Goal: Task Accomplishment & Management: Manage account settings

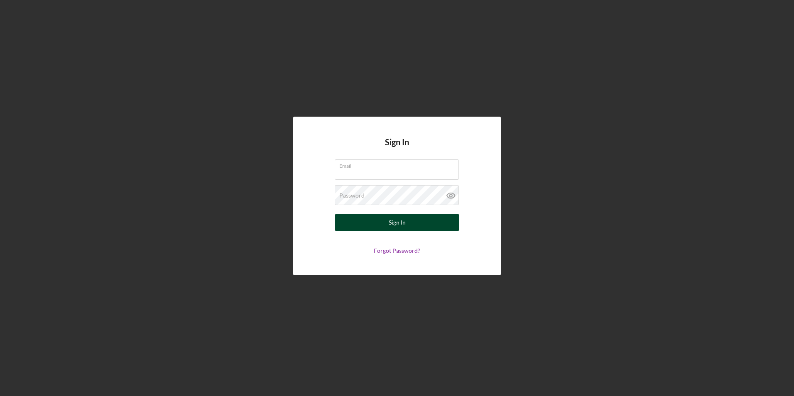
type input "[EMAIL_ADDRESS][PERSON_NAME][DOMAIN_NAME]"
click at [389, 225] on button "Sign In" at bounding box center [397, 222] width 125 height 17
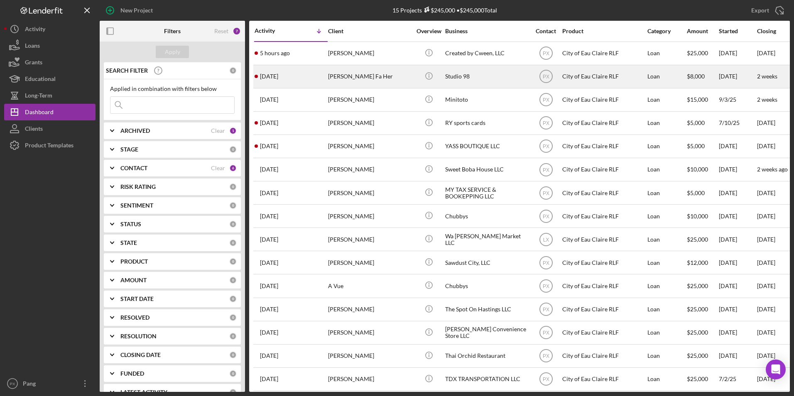
click at [331, 76] on div "[PERSON_NAME] Fa Her" at bounding box center [369, 77] width 83 height 22
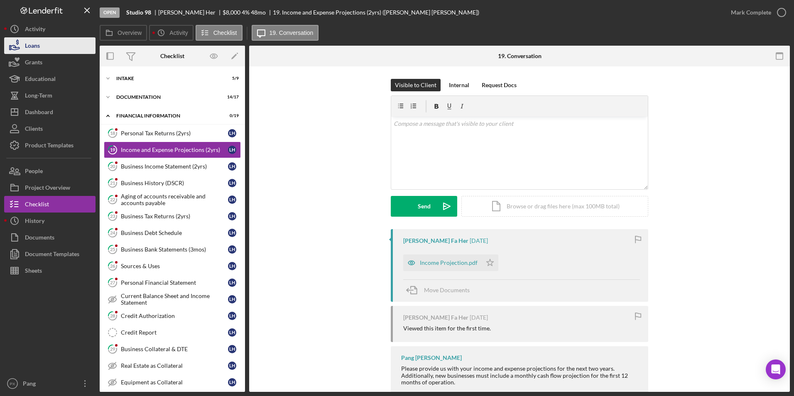
click at [62, 46] on button "Loans" at bounding box center [49, 45] width 91 height 17
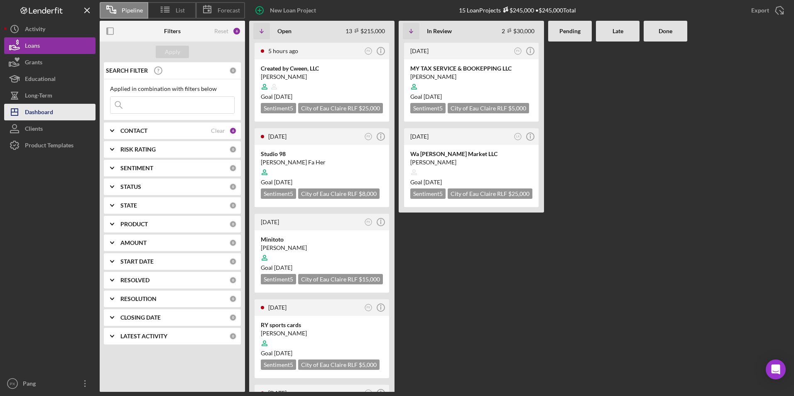
click at [61, 109] on button "Icon/Dashboard Dashboard" at bounding box center [49, 112] width 91 height 17
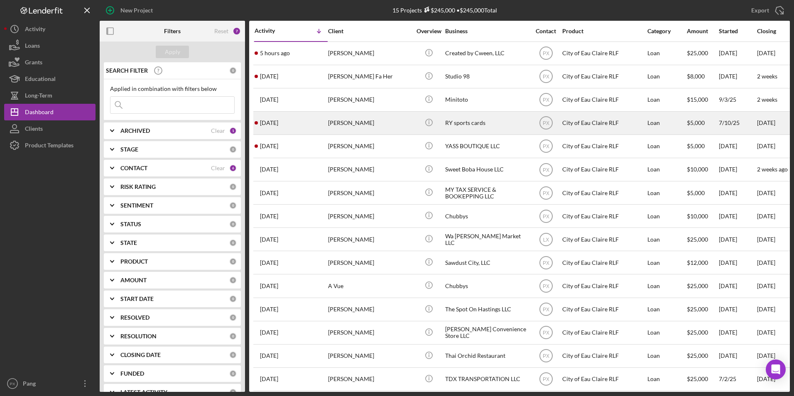
click at [311, 122] on div "[DATE] [PERSON_NAME]" at bounding box center [291, 123] width 73 height 22
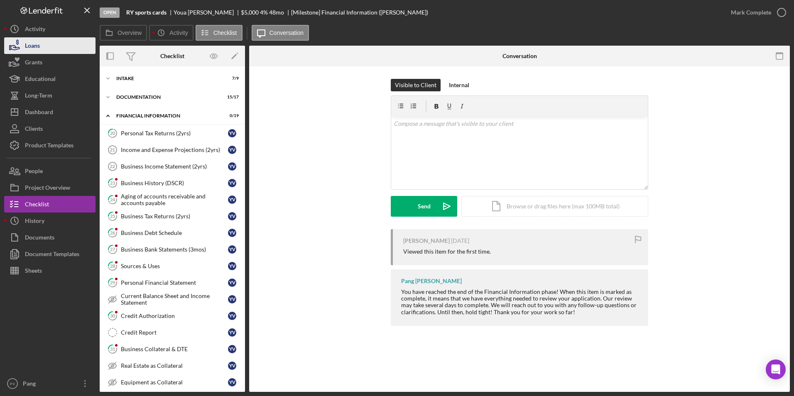
click at [45, 48] on button "Loans" at bounding box center [49, 45] width 91 height 17
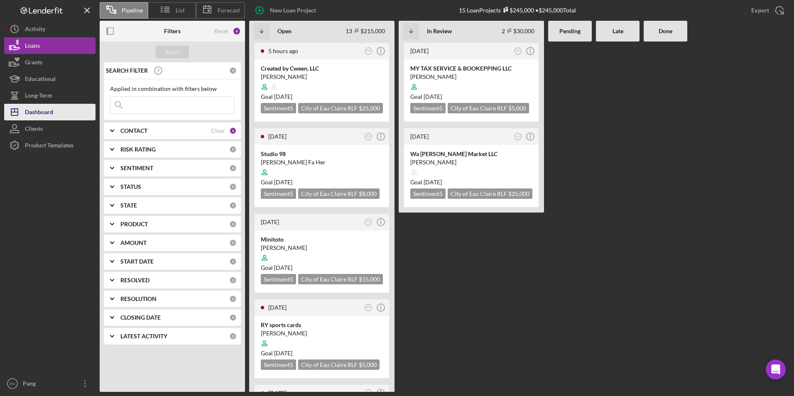
click at [42, 111] on div "Dashboard" at bounding box center [39, 113] width 28 height 19
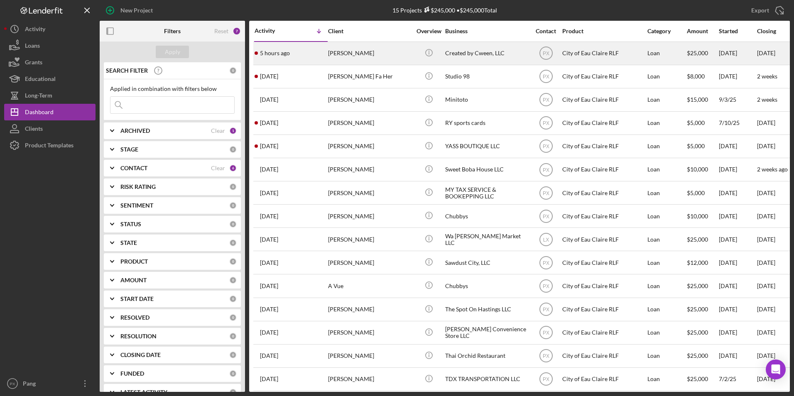
click at [301, 54] on div "5 hours ago [PERSON_NAME]" at bounding box center [291, 53] width 73 height 22
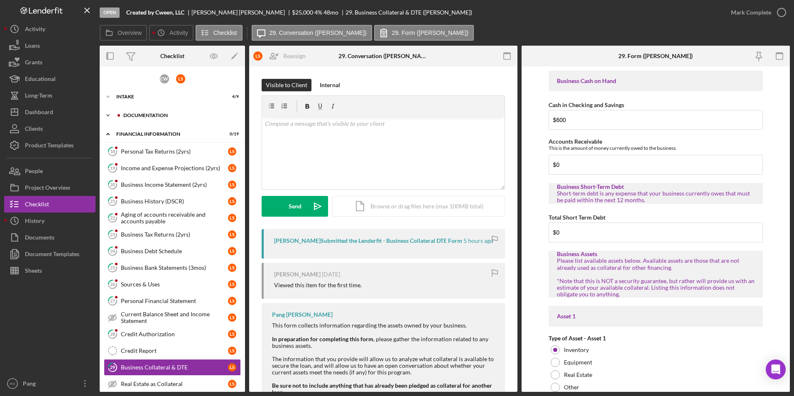
click at [159, 116] on div "Documentation" at bounding box center [178, 115] width 111 height 5
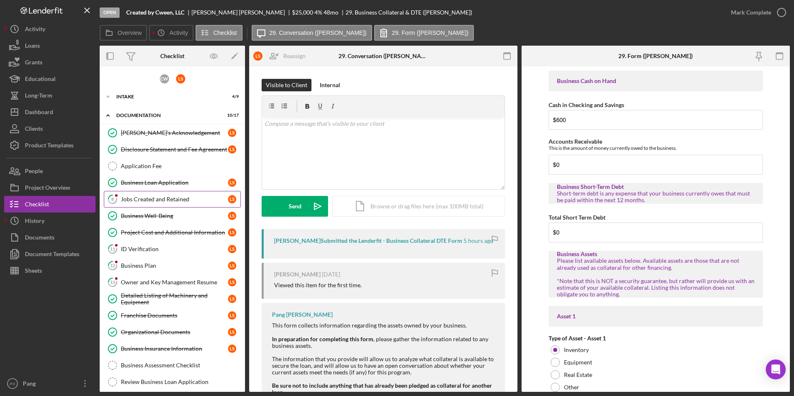
click at [155, 191] on link "8 Jobs Created and Retained L S" at bounding box center [172, 199] width 137 height 17
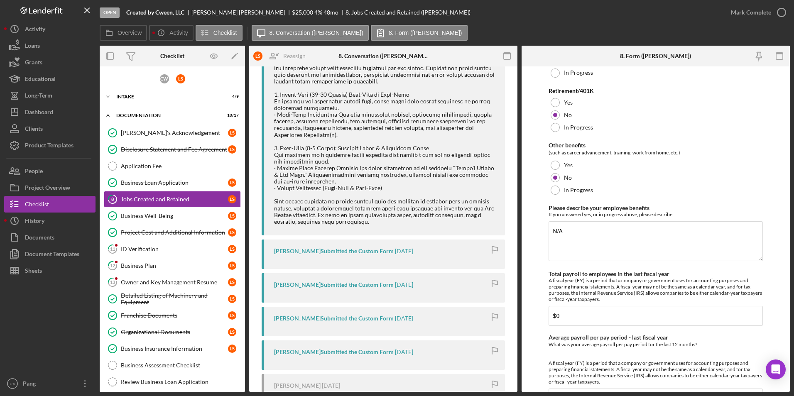
scroll to position [692, 0]
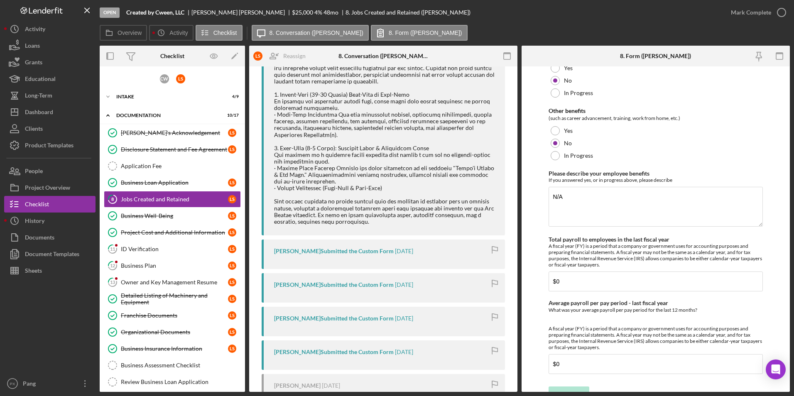
click at [784, 3] on div "Mark Complete" at bounding box center [756, 12] width 67 height 25
click at [784, 7] on icon "button" at bounding box center [782, 12] width 21 height 21
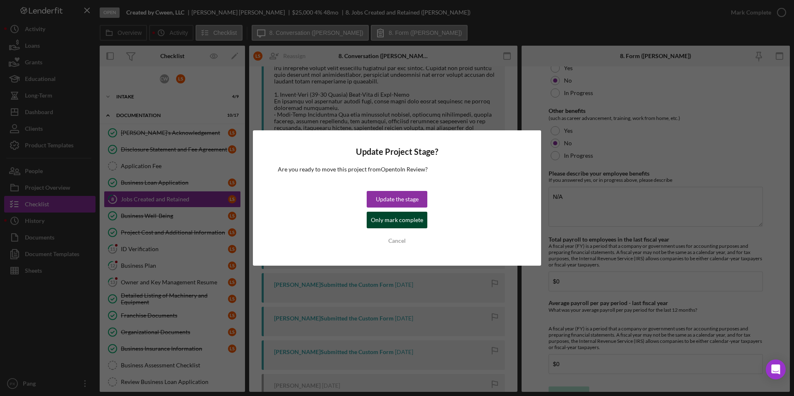
click at [387, 215] on div "Only mark complete" at bounding box center [397, 220] width 52 height 17
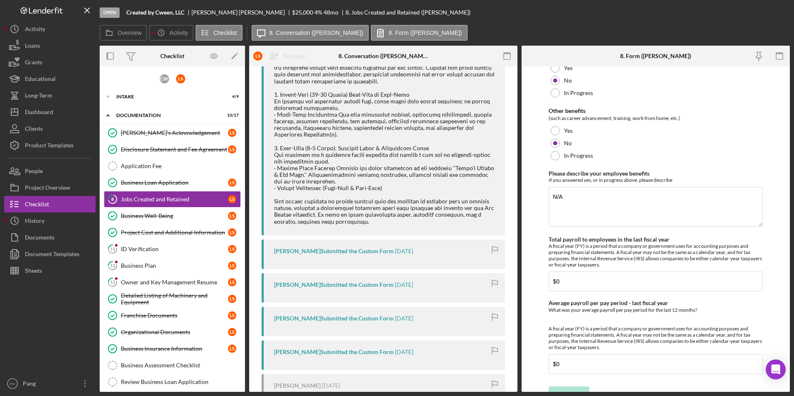
scroll to position [434, 0]
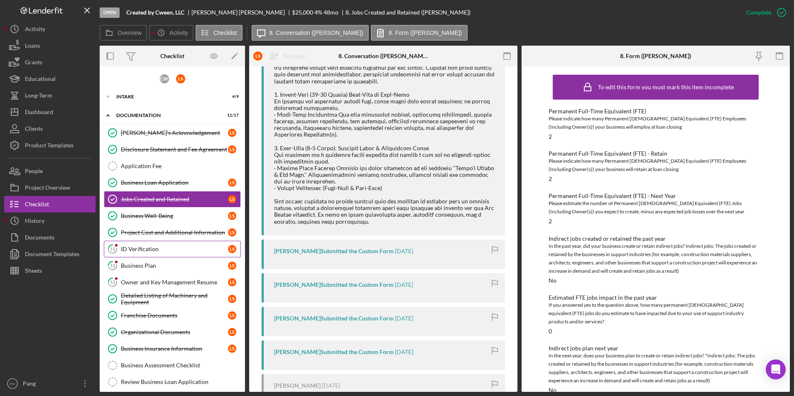
click at [151, 250] on div "ID Verification" at bounding box center [174, 249] width 107 height 7
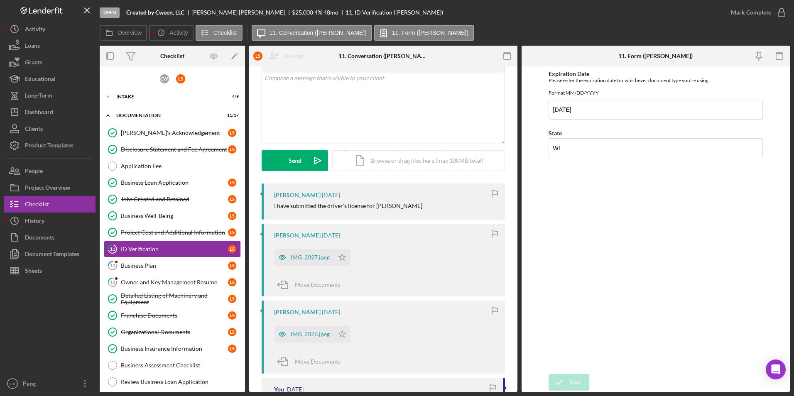
scroll to position [42, 0]
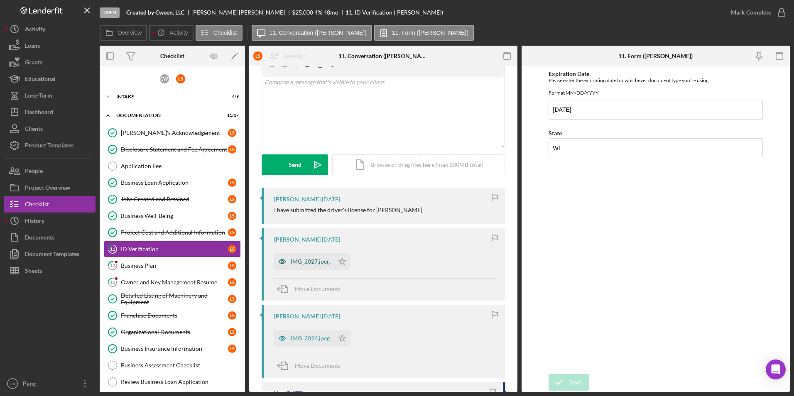
click at [304, 254] on div "IMG_2027.jpeg" at bounding box center [304, 261] width 60 height 17
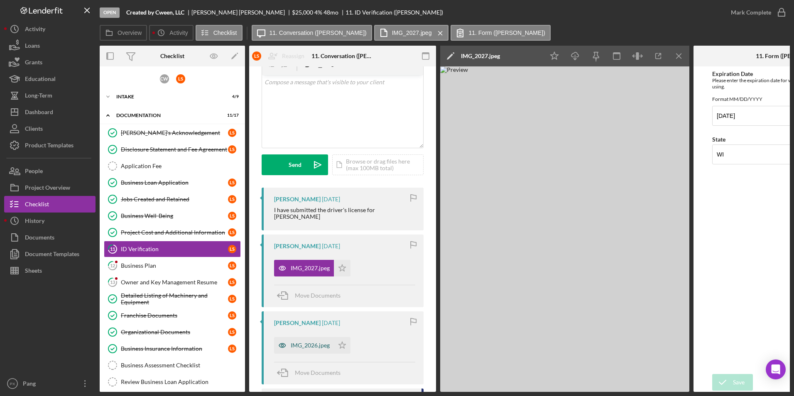
click at [305, 346] on div "IMG_2026.jpeg" at bounding box center [310, 345] width 39 height 7
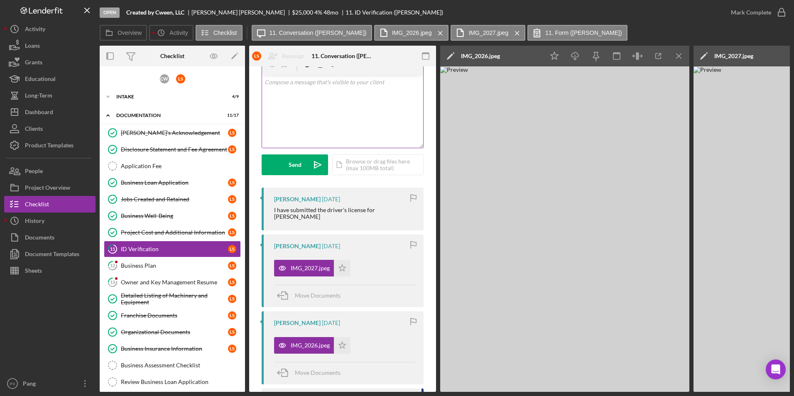
click at [331, 98] on div "v Color teal Color pink Remove color Add row above Add row below Add column bef…" at bounding box center [342, 111] width 161 height 73
click at [305, 164] on button "Send Icon/icon-invite-send" at bounding box center [295, 165] width 66 height 21
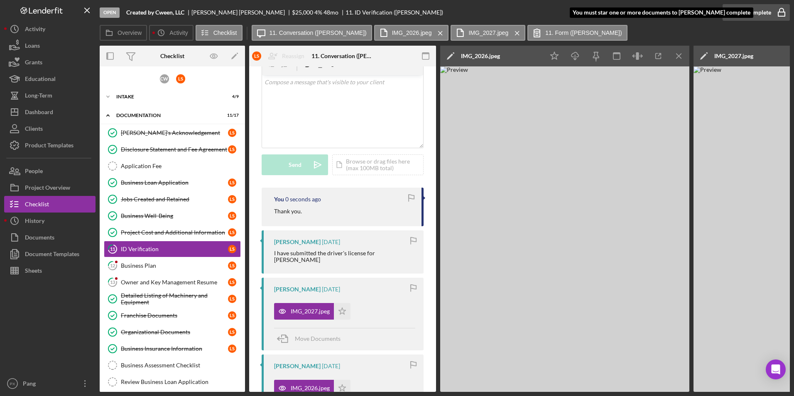
click at [784, 13] on icon "button" at bounding box center [782, 12] width 21 height 21
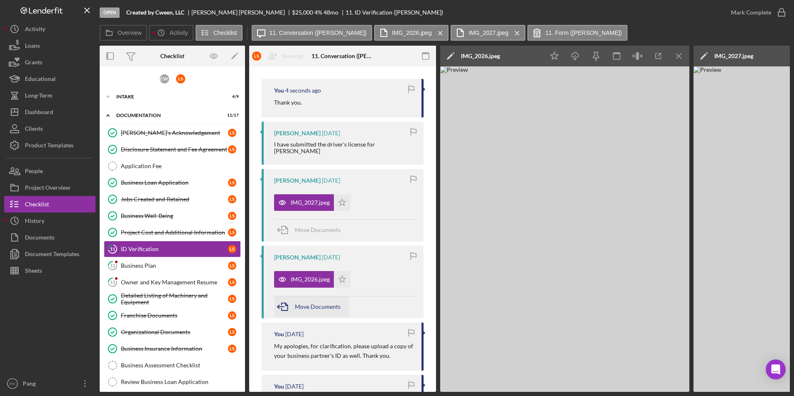
scroll to position [166, 0]
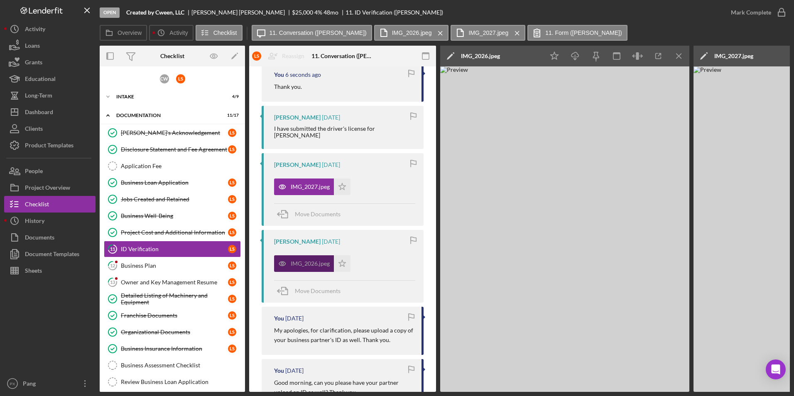
click at [313, 267] on div "IMG_2026.jpeg" at bounding box center [310, 264] width 39 height 7
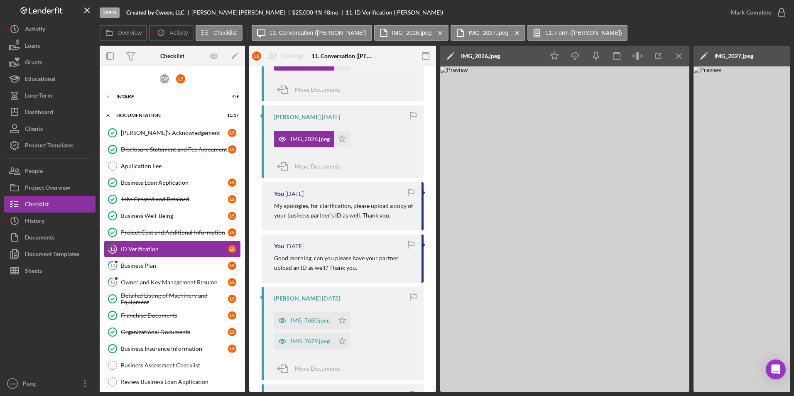
scroll to position [416, 0]
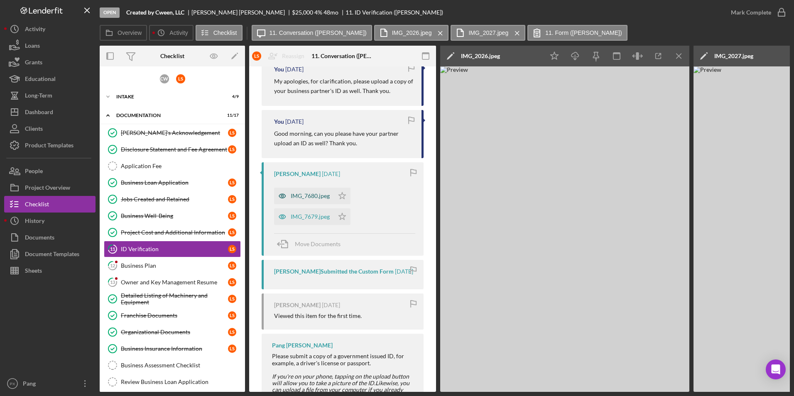
click at [302, 197] on div "IMG_7680.jpeg" at bounding box center [310, 196] width 39 height 7
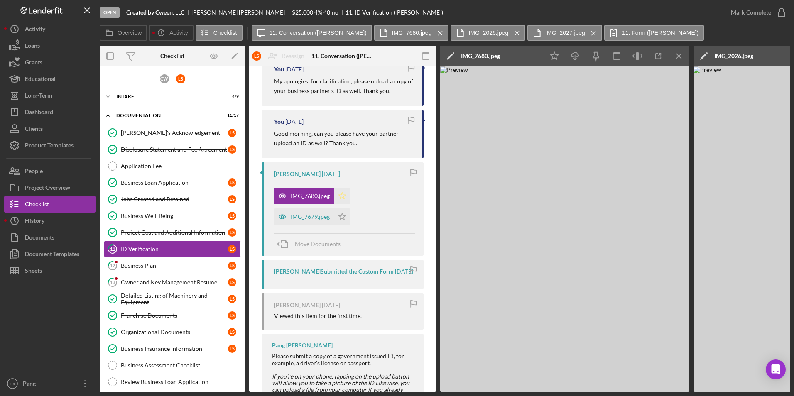
click at [342, 195] on icon "Icon/Star" at bounding box center [342, 196] width 17 height 17
click at [777, 9] on icon "button" at bounding box center [782, 12] width 21 height 21
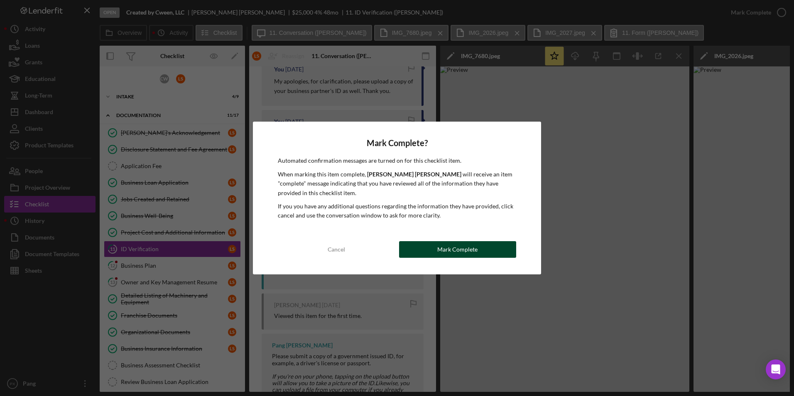
click at [469, 252] on div "Mark Complete" at bounding box center [458, 249] width 40 height 17
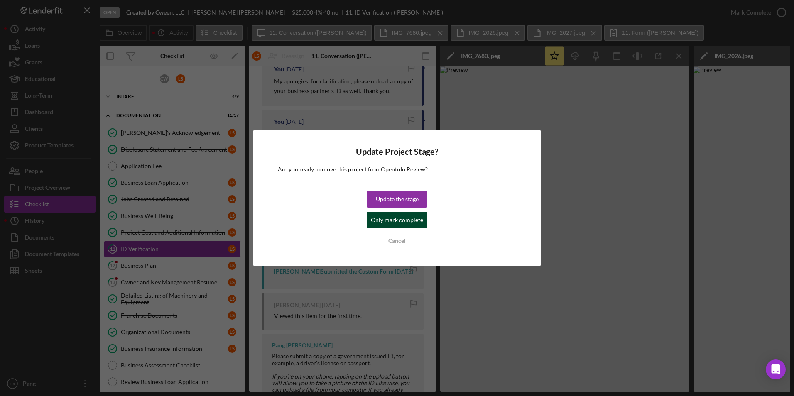
click at [402, 223] on div "Only mark complete" at bounding box center [397, 220] width 52 height 17
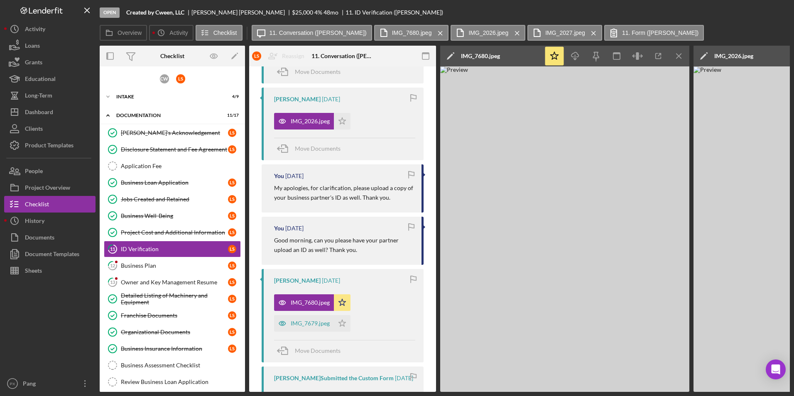
scroll to position [568, 0]
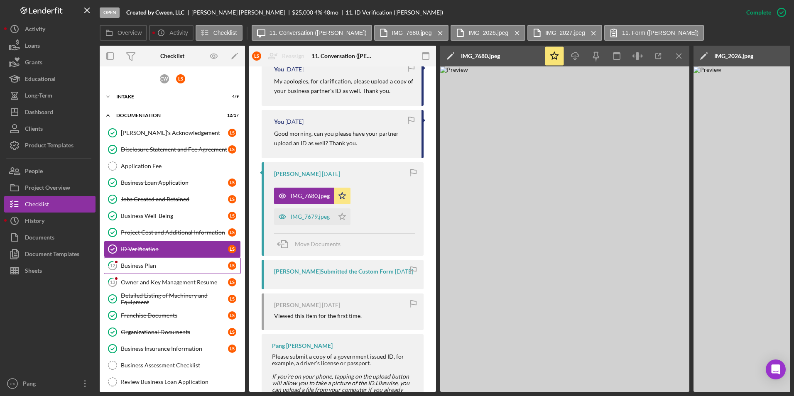
click at [159, 266] on div "Business Plan" at bounding box center [174, 266] width 107 height 7
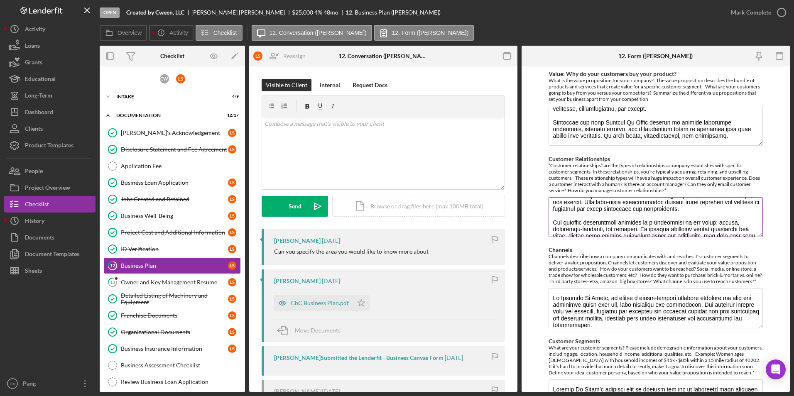
scroll to position [354, 0]
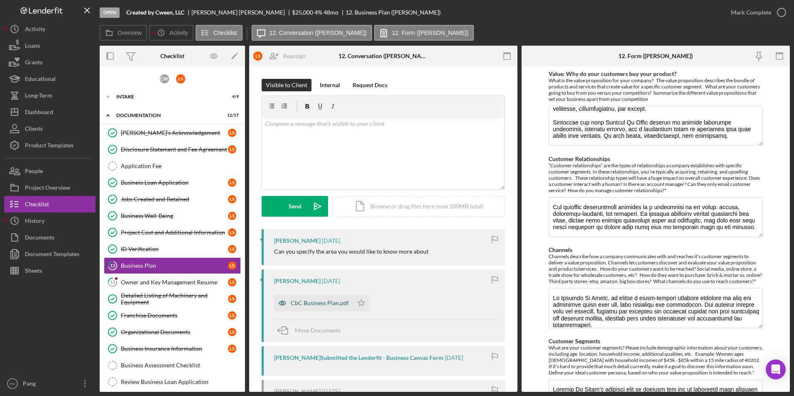
click at [334, 307] on div "CbC Business Plan.pdf" at bounding box center [320, 303] width 58 height 7
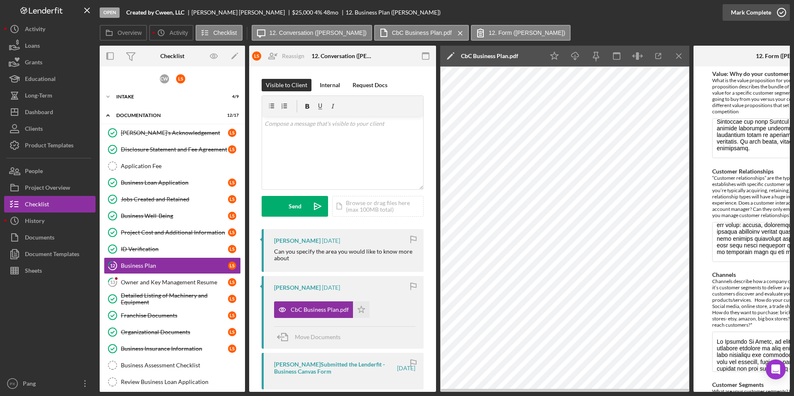
click at [777, 11] on icon "button" at bounding box center [782, 12] width 21 height 21
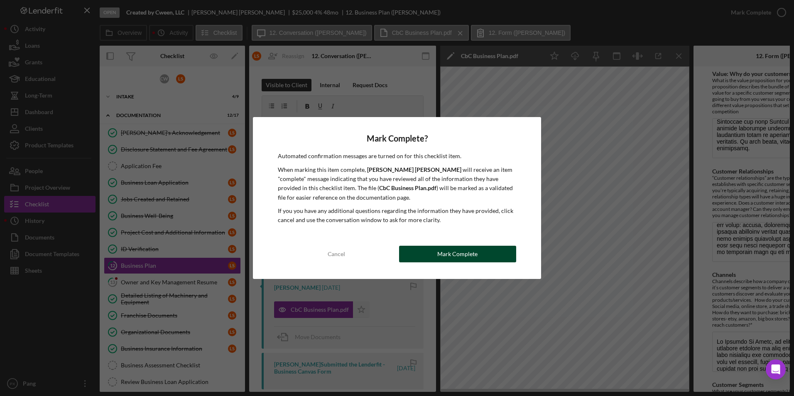
click at [458, 250] on div "Mark Complete" at bounding box center [458, 254] width 40 height 17
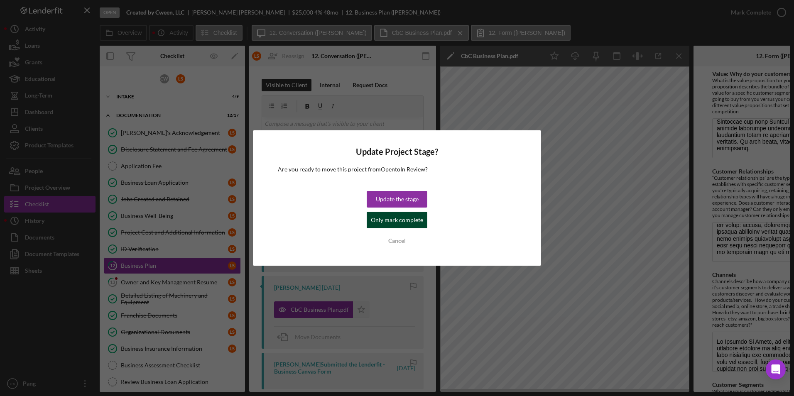
click at [412, 221] on div "Only mark complete" at bounding box center [397, 220] width 52 height 17
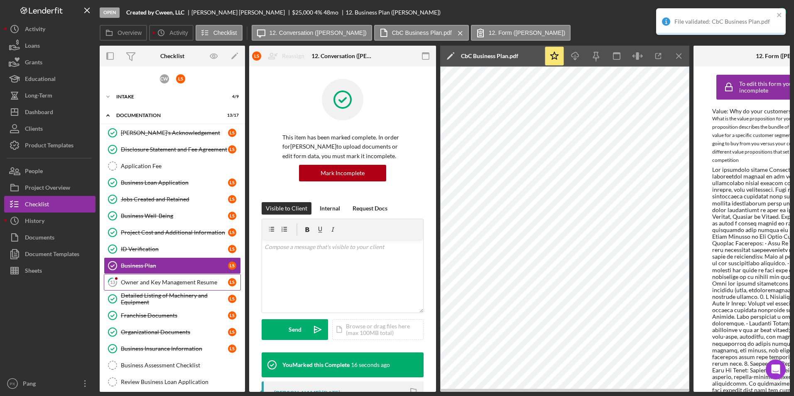
drag, startPoint x: 153, startPoint y: 287, endPoint x: 167, endPoint y: 286, distance: 14.2
click at [153, 287] on link "13 Owner and Key Management Resume L S" at bounding box center [172, 282] width 137 height 17
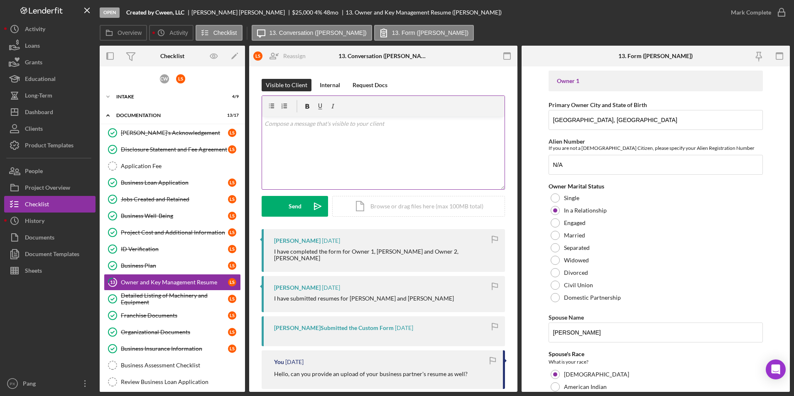
click at [366, 139] on div "v Color teal Color pink Remove color Add row above Add row below Add column bef…" at bounding box center [383, 153] width 243 height 73
click at [295, 211] on div "Send" at bounding box center [295, 206] width 13 height 21
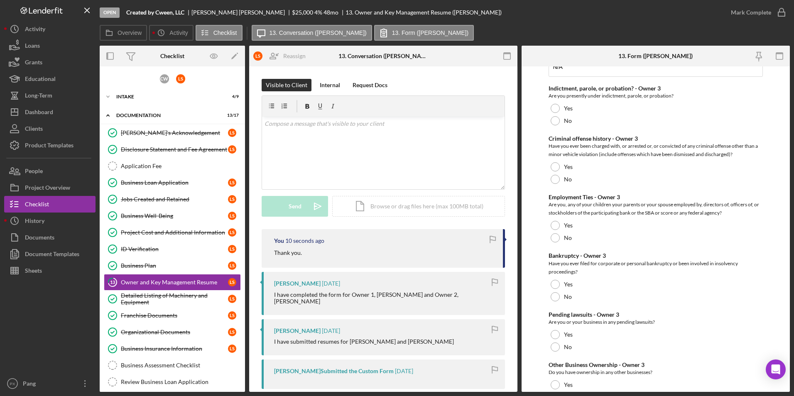
scroll to position [2784, 0]
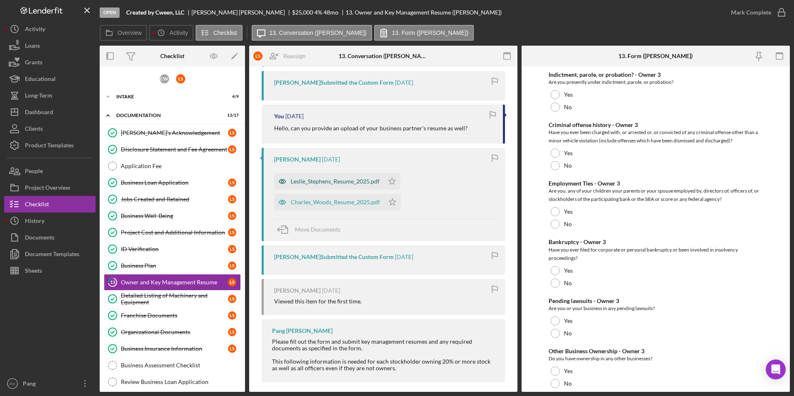
click at [326, 178] on div "Leslie_Stephens_Resume_2025.pdf" at bounding box center [335, 181] width 89 height 7
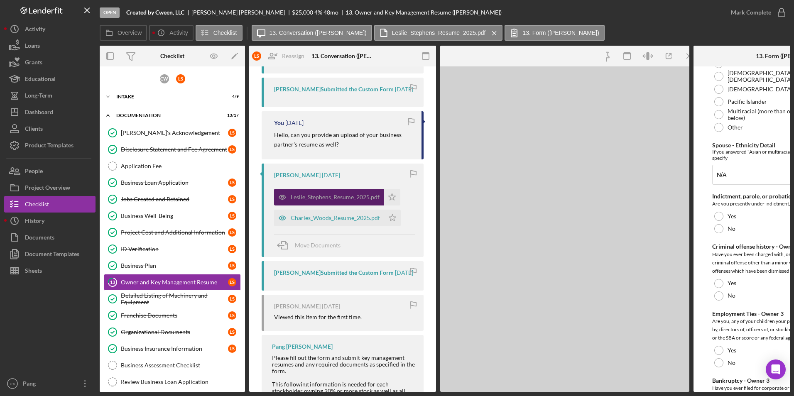
scroll to position [2916, 0]
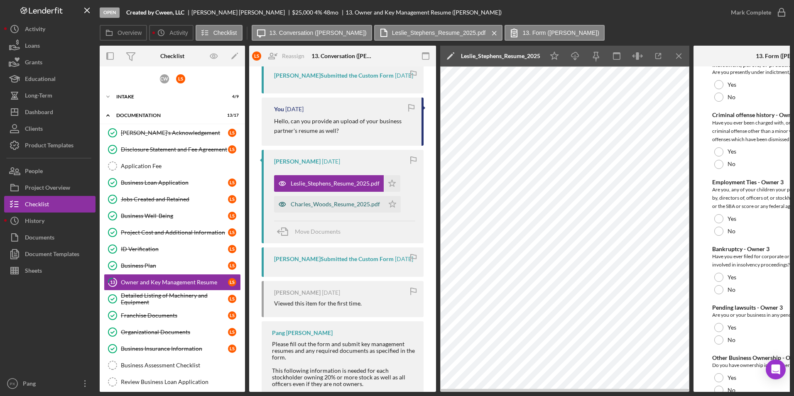
click at [314, 208] on div "Charles_Woods_Resume_2025.pdf" at bounding box center [335, 204] width 89 height 7
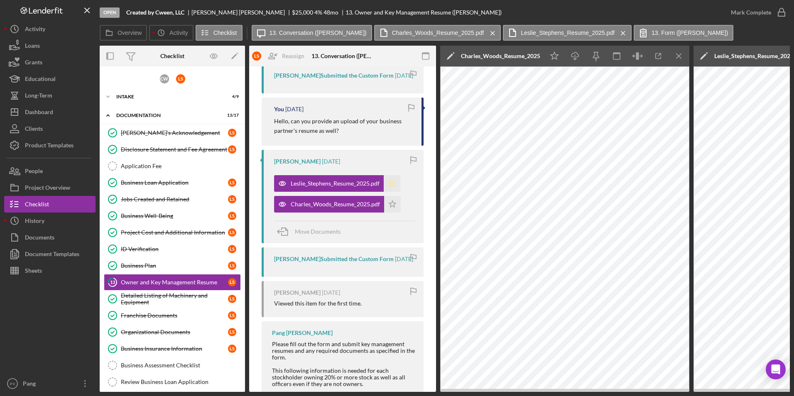
click at [396, 189] on icon "Icon/Star" at bounding box center [392, 183] width 17 height 17
click at [780, 14] on icon "button" at bounding box center [782, 12] width 21 height 21
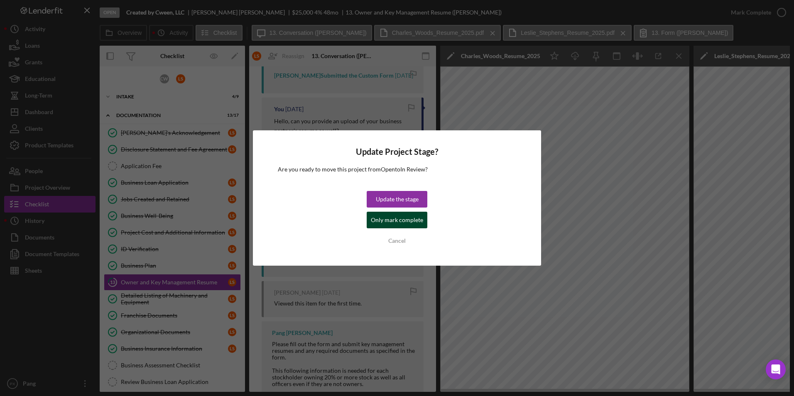
click at [400, 218] on div "Only mark complete" at bounding box center [397, 220] width 52 height 17
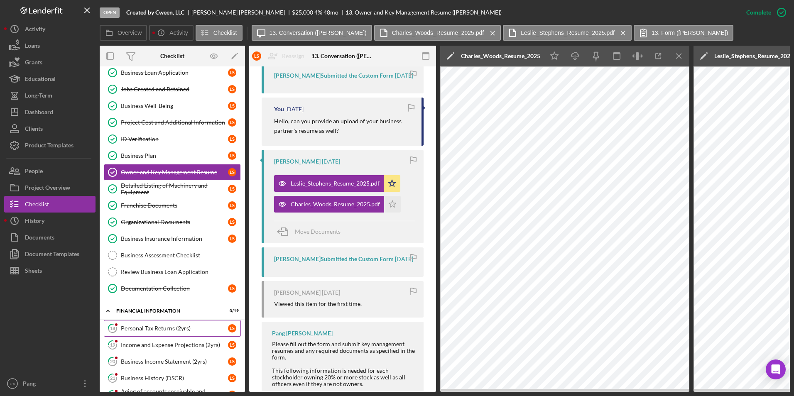
scroll to position [125, 0]
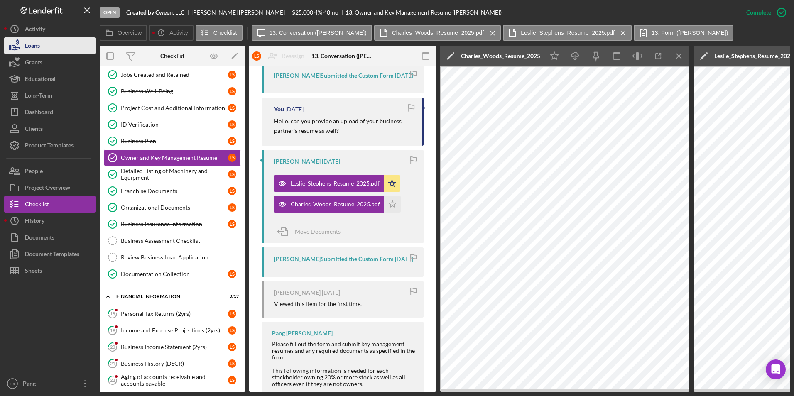
click at [58, 52] on button "Loans" at bounding box center [49, 45] width 91 height 17
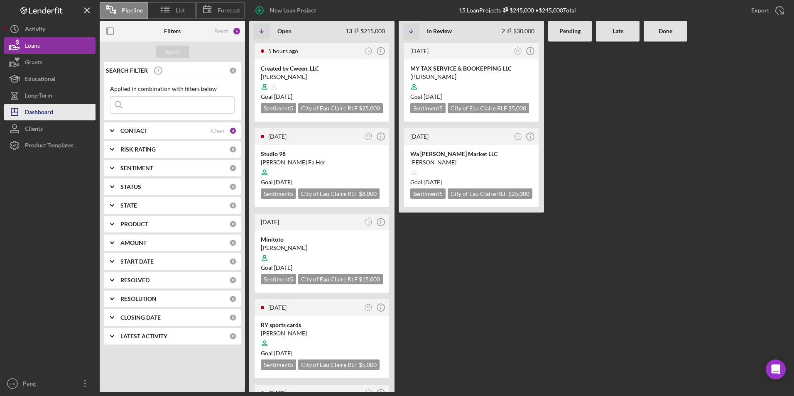
click at [65, 112] on button "Icon/Dashboard Dashboard" at bounding box center [49, 112] width 91 height 17
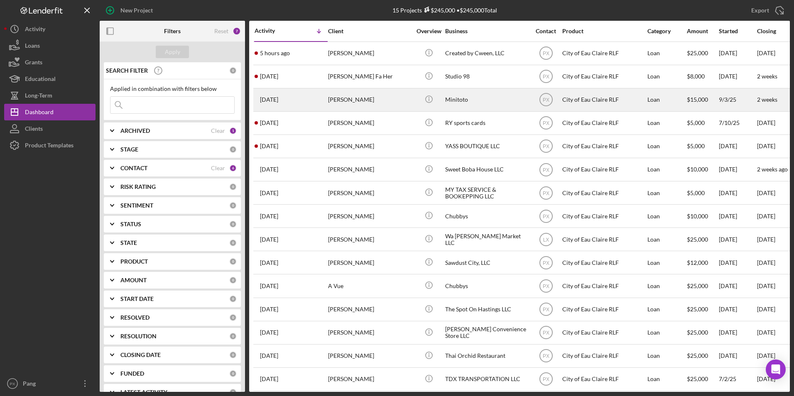
click at [341, 105] on div "[PERSON_NAME]" at bounding box center [369, 100] width 83 height 22
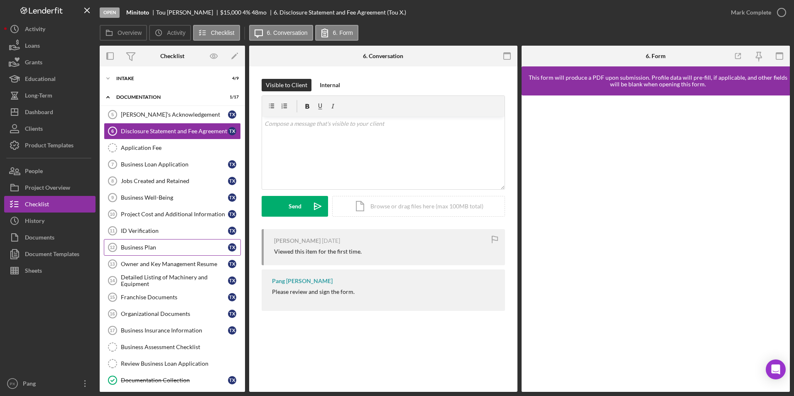
scroll to position [80, 0]
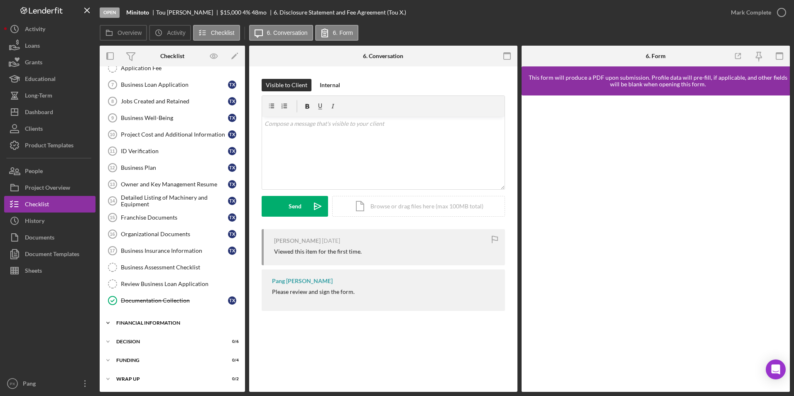
click at [147, 322] on div "Financial Information" at bounding box center [175, 323] width 118 height 5
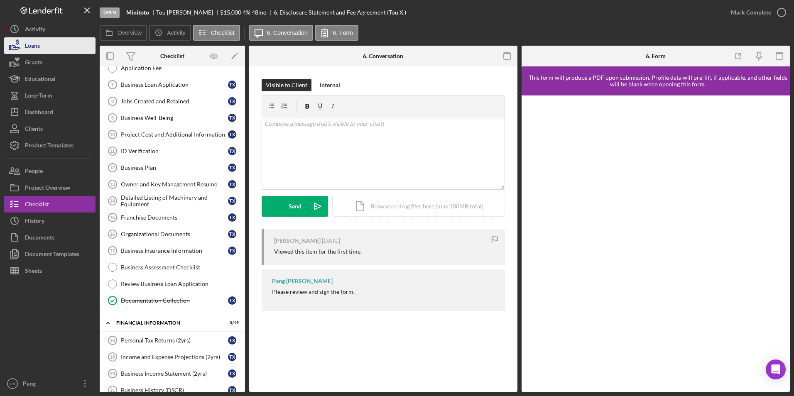
click at [43, 48] on button "Loans" at bounding box center [49, 45] width 91 height 17
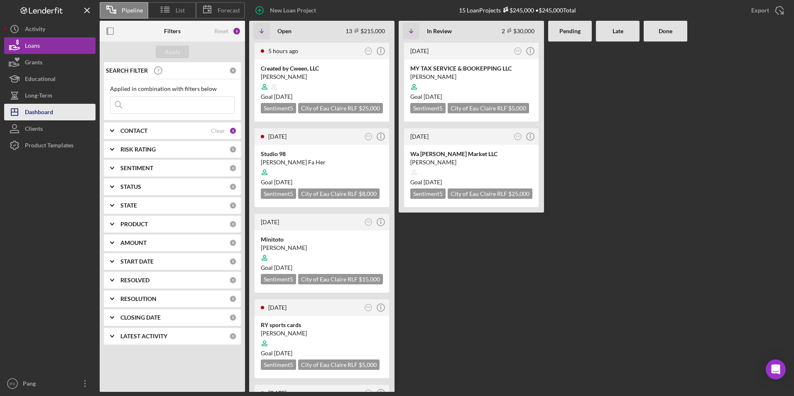
click at [49, 112] on div "Dashboard" at bounding box center [39, 113] width 28 height 19
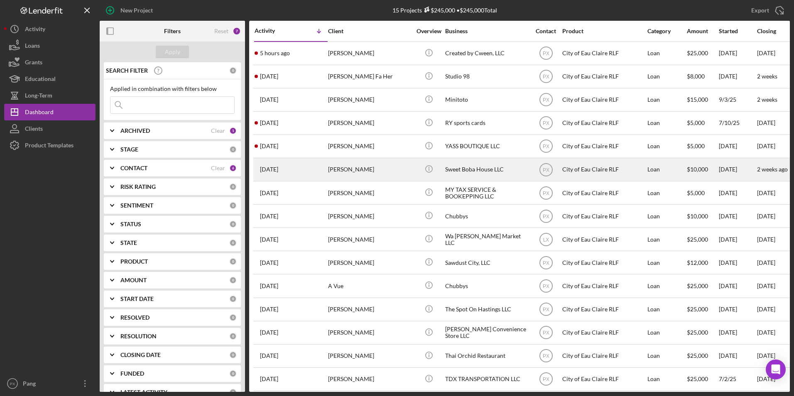
click at [364, 168] on div "[PERSON_NAME]" at bounding box center [369, 170] width 83 height 22
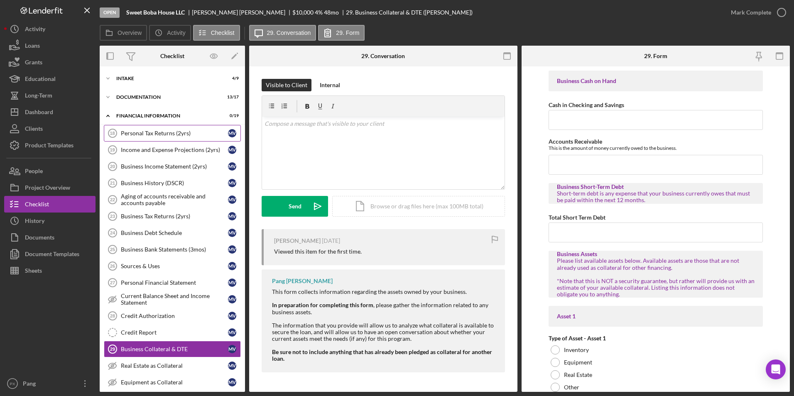
click at [153, 136] on div "Personal Tax Returns (2yrs)" at bounding box center [174, 133] width 107 height 7
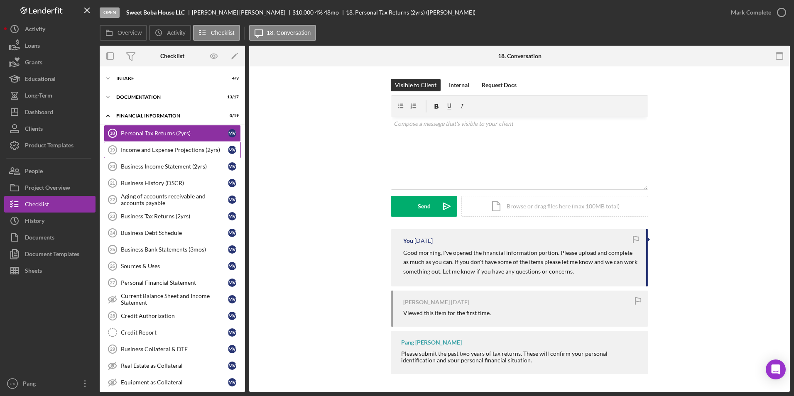
click at [152, 150] on div "Income and Expense Projections (2yrs)" at bounding box center [174, 150] width 107 height 7
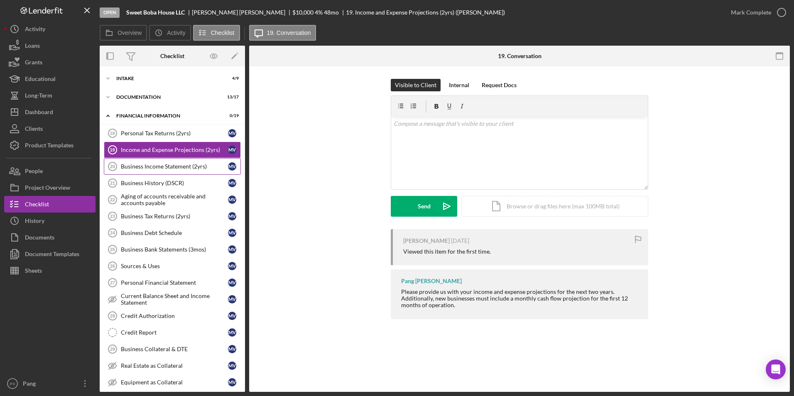
click at [158, 164] on div "Business Income Statement (2yrs)" at bounding box center [174, 166] width 107 height 7
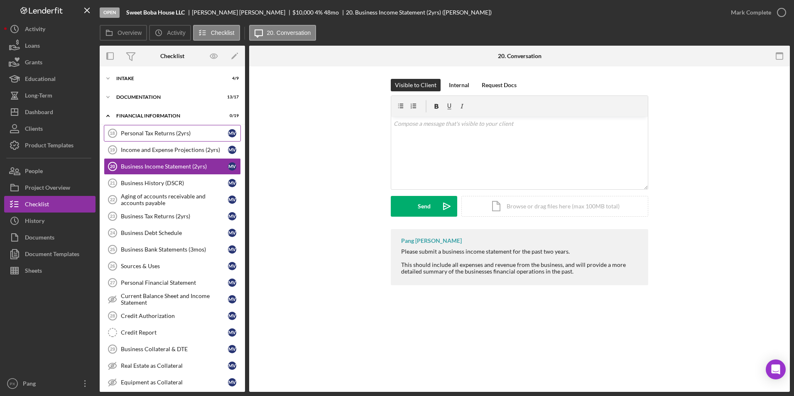
click at [154, 135] on div "Personal Tax Returns (2yrs)" at bounding box center [174, 133] width 107 height 7
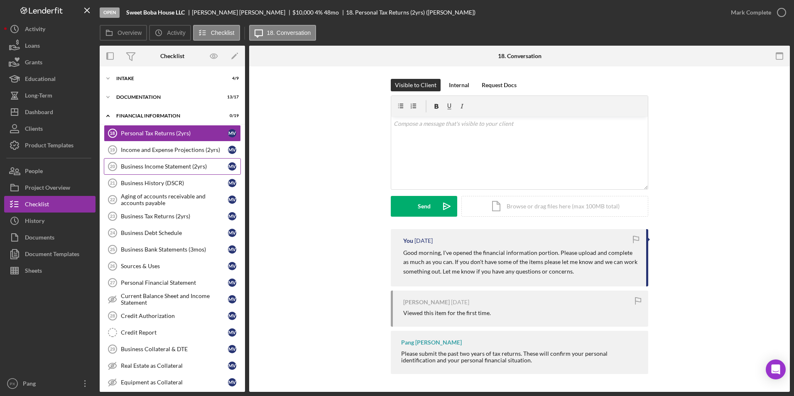
click at [163, 169] on div "Business Income Statement (2yrs)" at bounding box center [174, 166] width 107 height 7
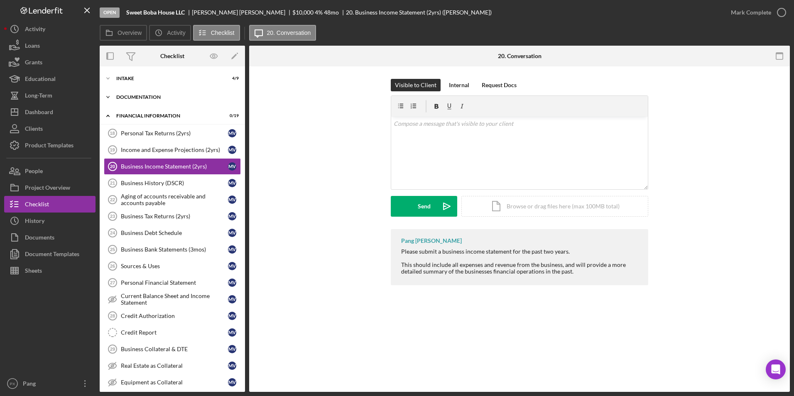
click at [168, 100] on div "Icon/Expander Documentation 13 / 17" at bounding box center [172, 97] width 145 height 17
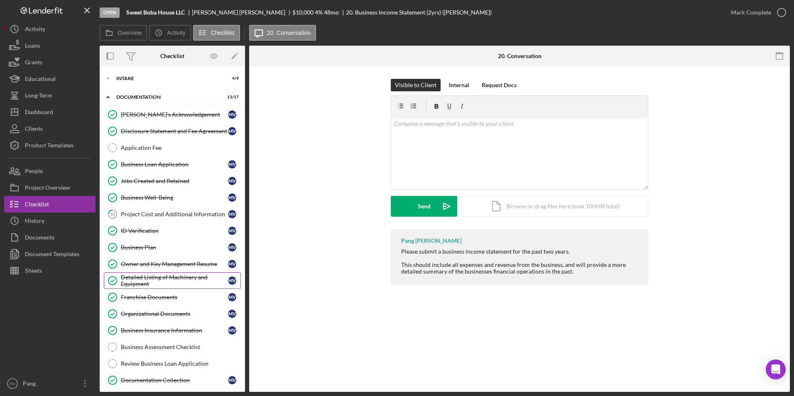
click at [166, 283] on div "Detailed Listing of Machinery and Equipment" at bounding box center [174, 280] width 107 height 13
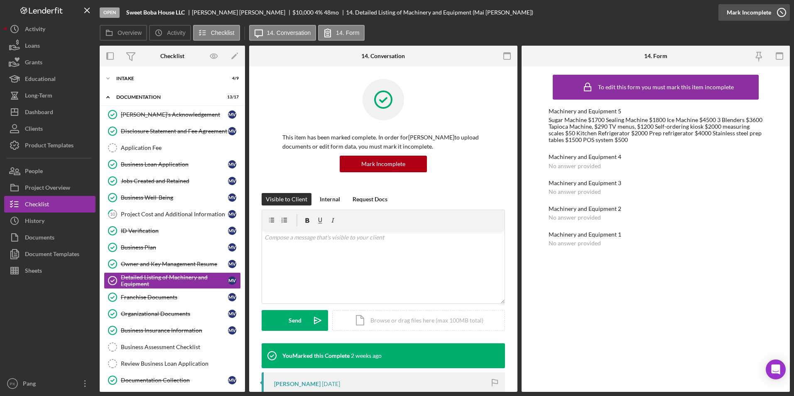
click at [769, 14] on div "Mark Incomplete" at bounding box center [749, 12] width 44 height 17
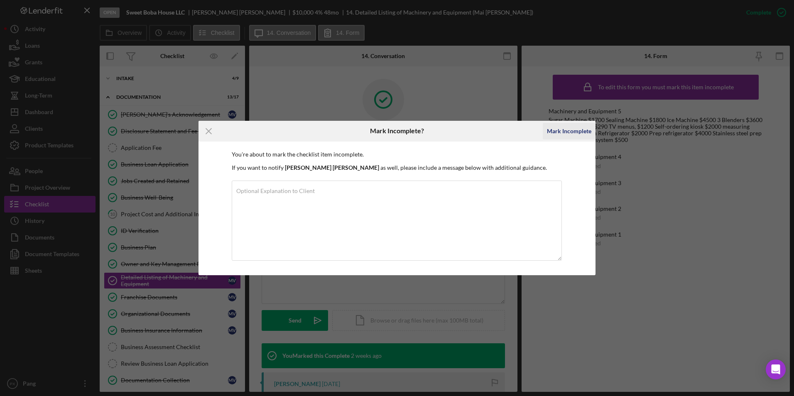
click at [575, 128] on div "Mark Incomplete" at bounding box center [569, 131] width 44 height 17
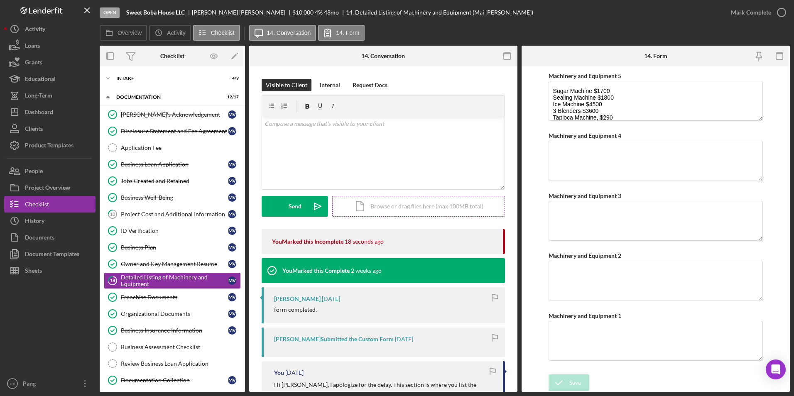
click at [378, 208] on div "Icon/Document Browse or drag files here (max 100MB total) Tap to choose files o…" at bounding box center [418, 206] width 173 height 21
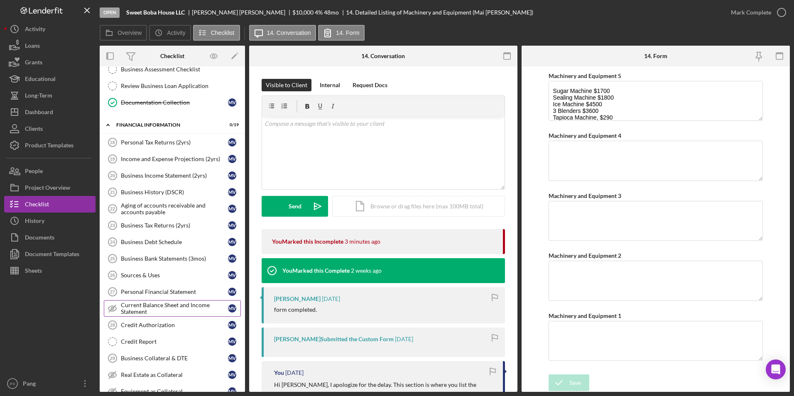
scroll to position [291, 0]
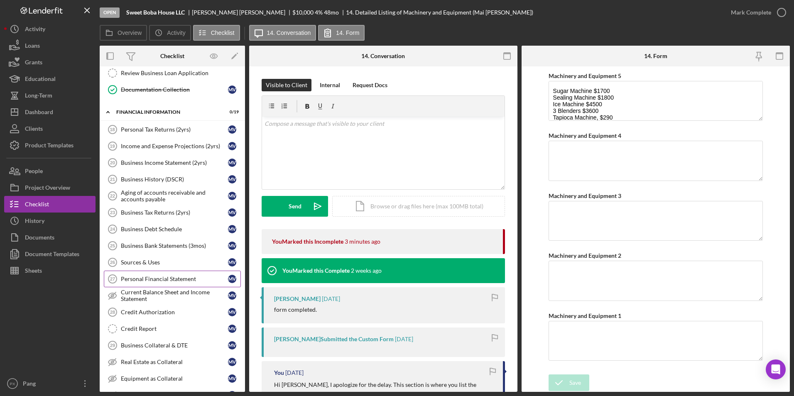
click at [175, 282] on div "Personal Financial Statement" at bounding box center [174, 279] width 107 height 7
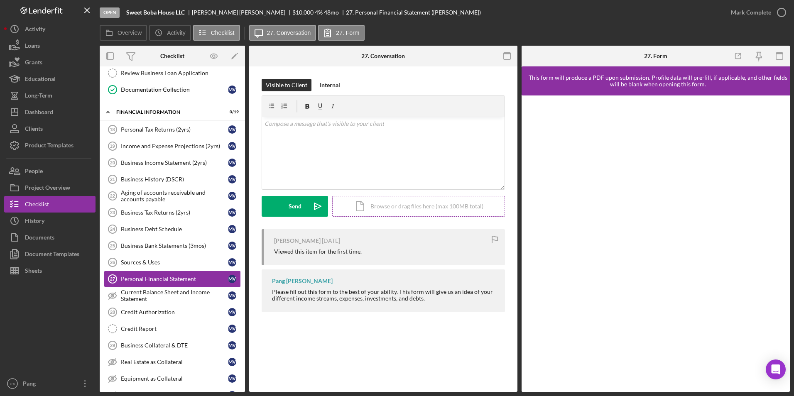
click at [398, 207] on div "Icon/Document Browse or drag files here (max 100MB total) Tap to choose files o…" at bounding box center [418, 206] width 173 height 21
click at [298, 209] on div "Upload" at bounding box center [295, 206] width 19 height 21
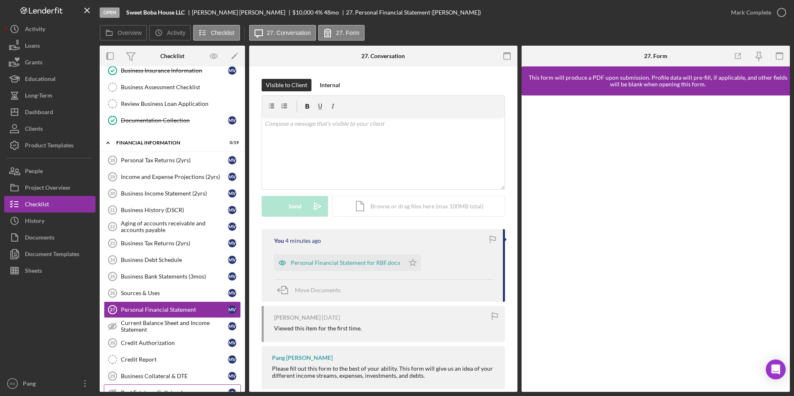
scroll to position [249, 0]
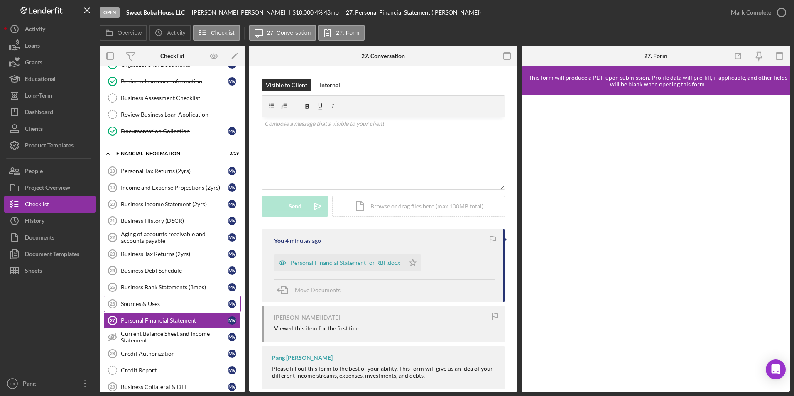
click at [170, 298] on link "Sources & Uses 26 Sources & Uses M V" at bounding box center [172, 304] width 137 height 17
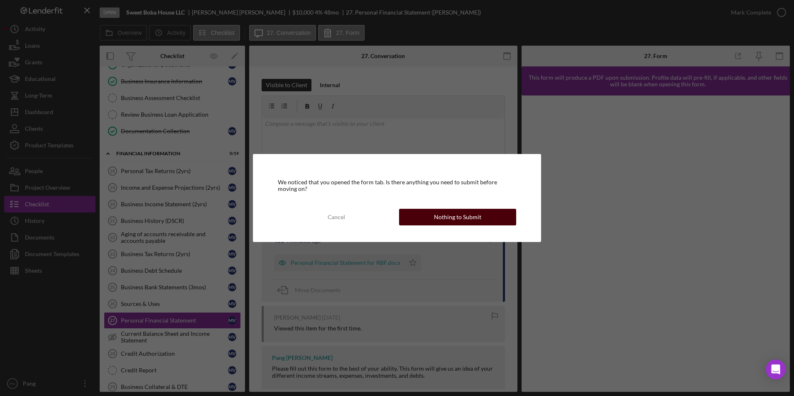
click at [448, 219] on div "Nothing to Submit" at bounding box center [457, 217] width 47 height 17
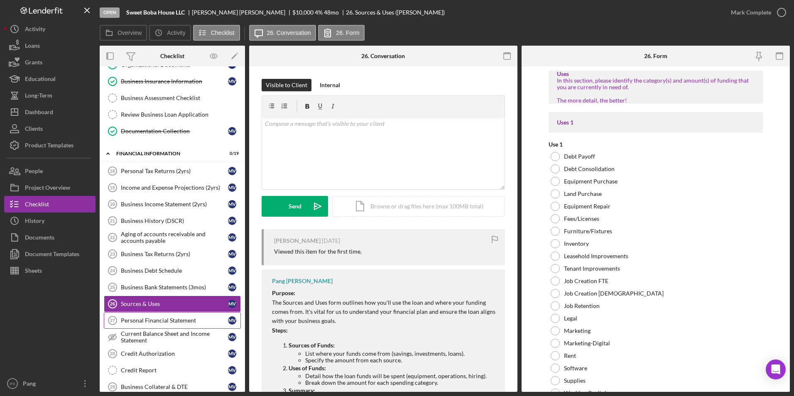
click at [166, 317] on div "Personal Financial Statement" at bounding box center [174, 320] width 107 height 7
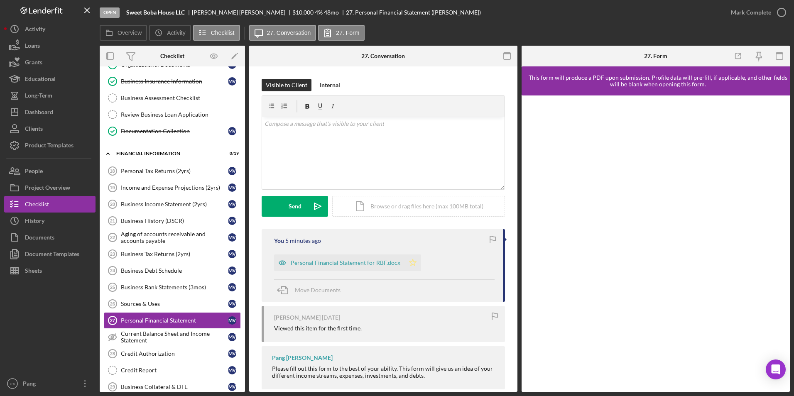
click at [411, 266] on icon "Icon/Star" at bounding box center [413, 263] width 17 height 17
click at [775, 14] on icon "button" at bounding box center [782, 12] width 21 height 21
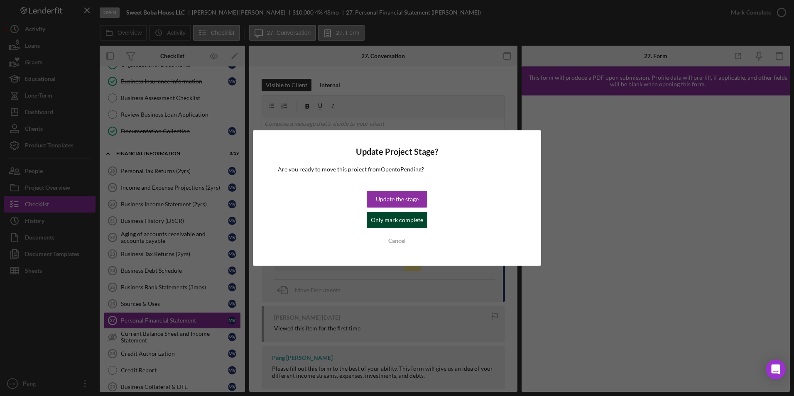
click at [386, 223] on div "Only mark complete" at bounding box center [397, 220] width 52 height 17
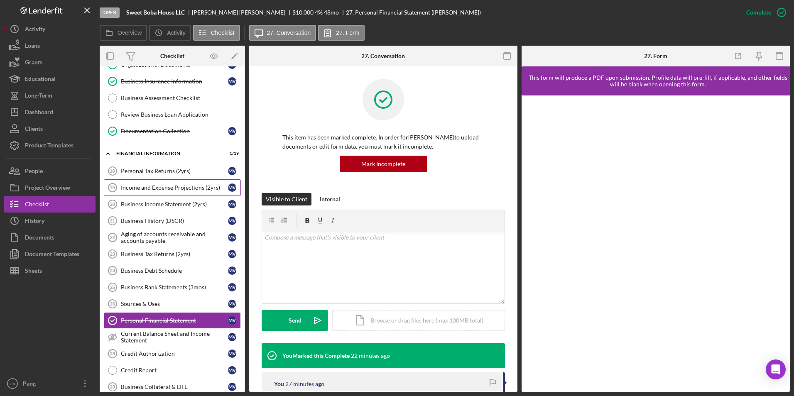
click at [163, 192] on link "Income and Expense Projections (2yrs) 19 Income and Expense Projections (2yrs) …" at bounding box center [172, 188] width 137 height 17
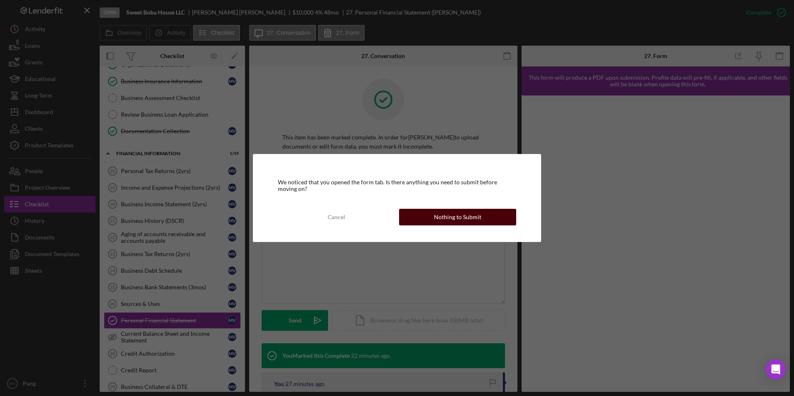
click at [449, 216] on div "Nothing to Submit" at bounding box center [457, 217] width 47 height 17
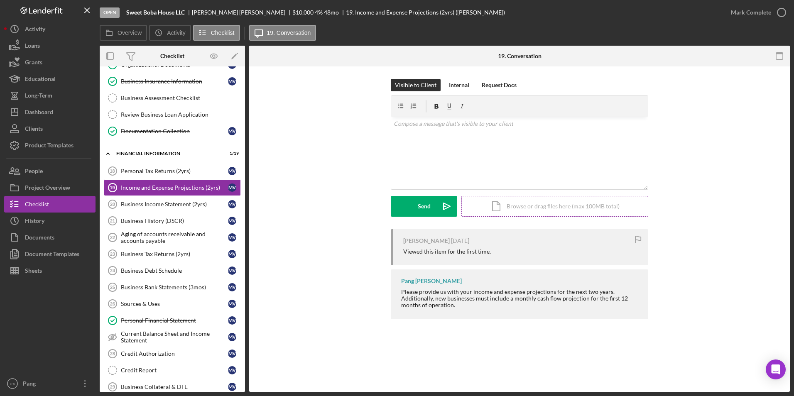
click at [538, 205] on div "Icon/Document Browse or drag files here (max 100MB total) Tap to choose files o…" at bounding box center [555, 206] width 187 height 21
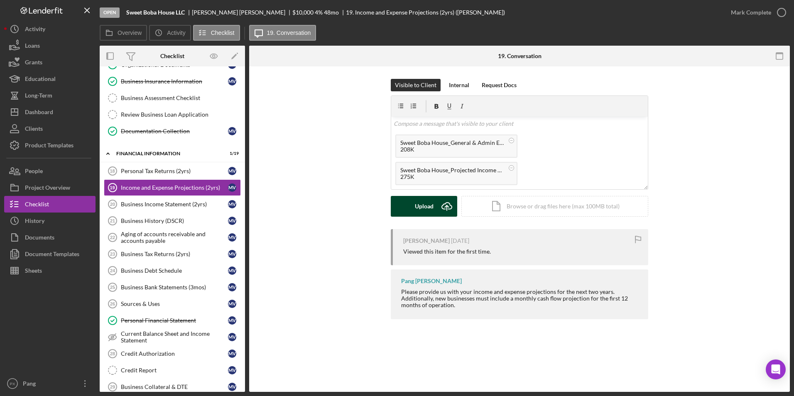
click at [431, 207] on div "Upload" at bounding box center [424, 206] width 19 height 21
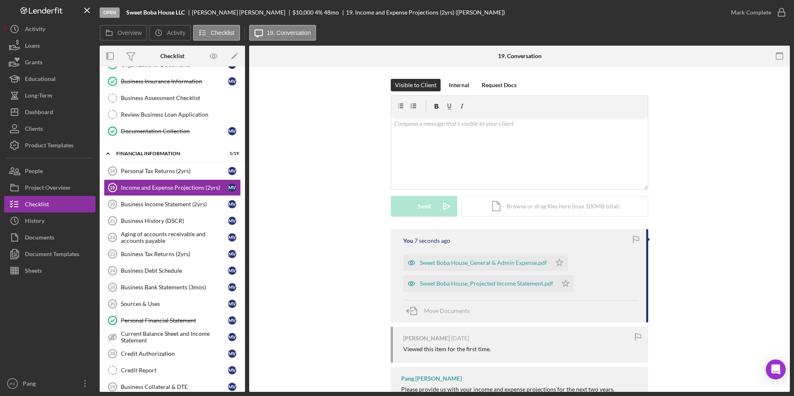
drag, startPoint x: 561, startPoint y: 263, endPoint x: 578, endPoint y: 249, distance: 21.6
click at [561, 263] on icon "Icon/Star" at bounding box center [559, 263] width 17 height 17
click at [775, 15] on icon "button" at bounding box center [782, 12] width 21 height 21
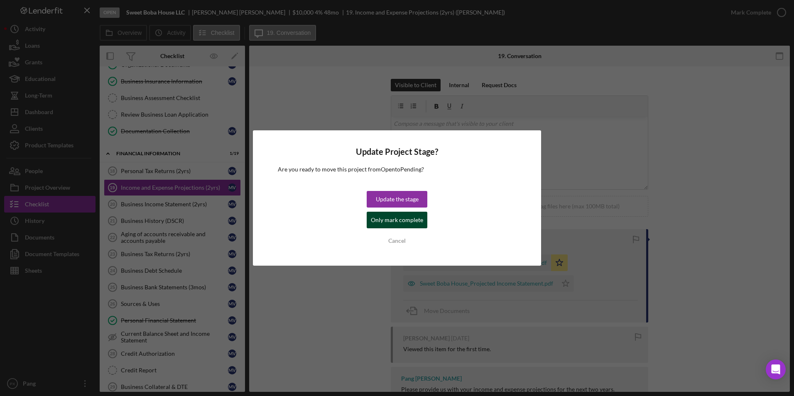
click at [396, 222] on div "Only mark complete" at bounding box center [397, 220] width 52 height 17
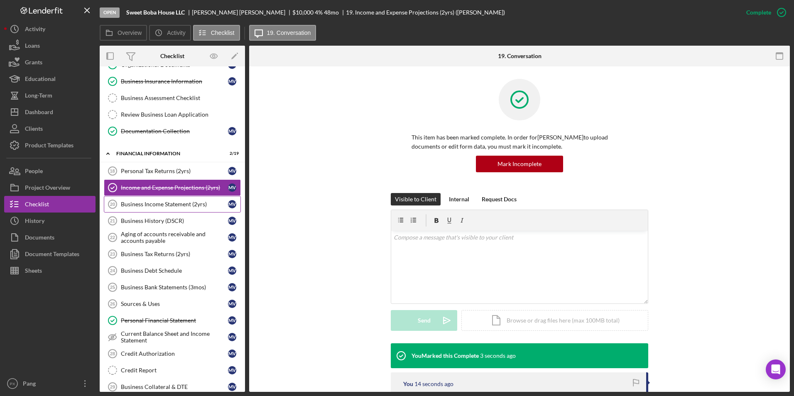
click at [157, 208] on link "Business Income Statement (2yrs) 20 Business Income Statement (2yrs) M V" at bounding box center [172, 204] width 137 height 17
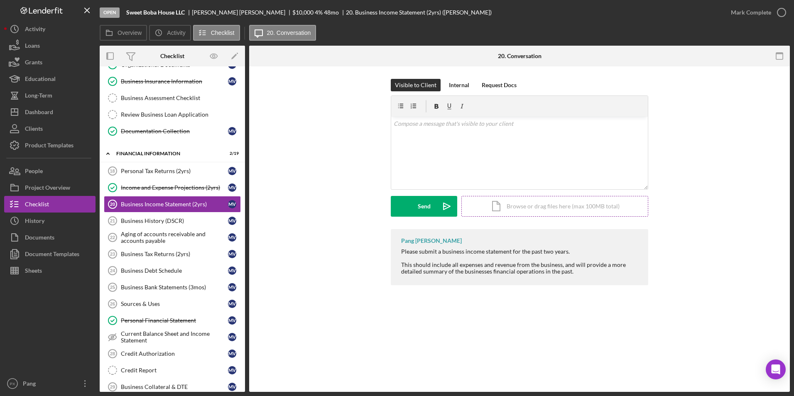
click at [502, 199] on div "Icon/Document Browse or drag files here (max 100MB total) Tap to choose files o…" at bounding box center [555, 206] width 187 height 21
click at [177, 222] on div "Business History (DSCR)" at bounding box center [174, 221] width 107 height 7
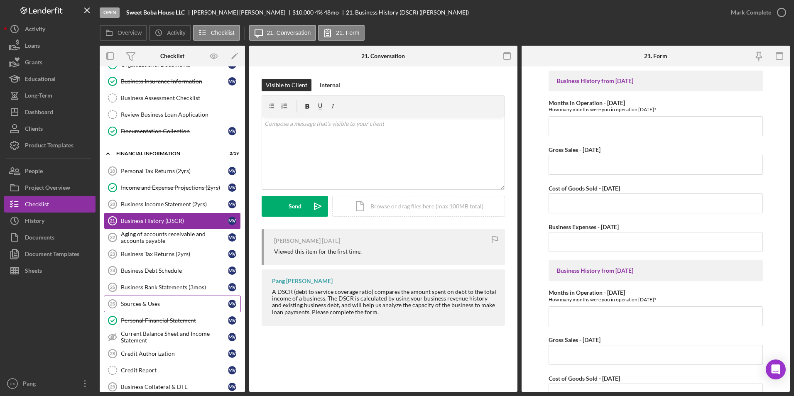
click at [160, 306] on div "Sources & Uses" at bounding box center [174, 304] width 107 height 7
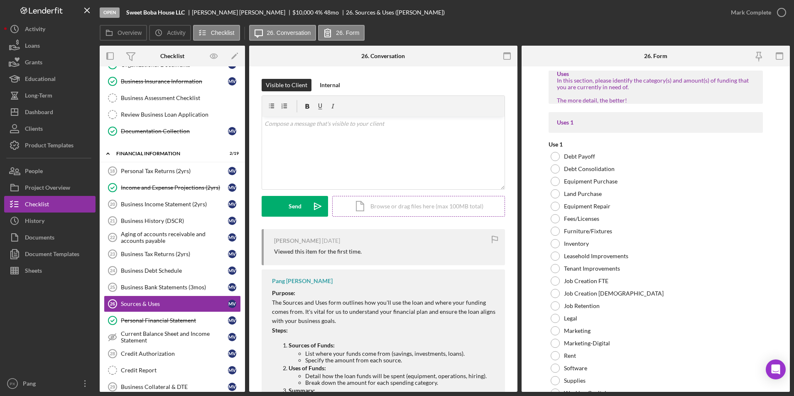
click at [399, 209] on div "Icon/Document Browse or drag files here (max 100MB total) Tap to choose files o…" at bounding box center [418, 206] width 173 height 21
click at [303, 207] on div "Upload" at bounding box center [295, 206] width 19 height 21
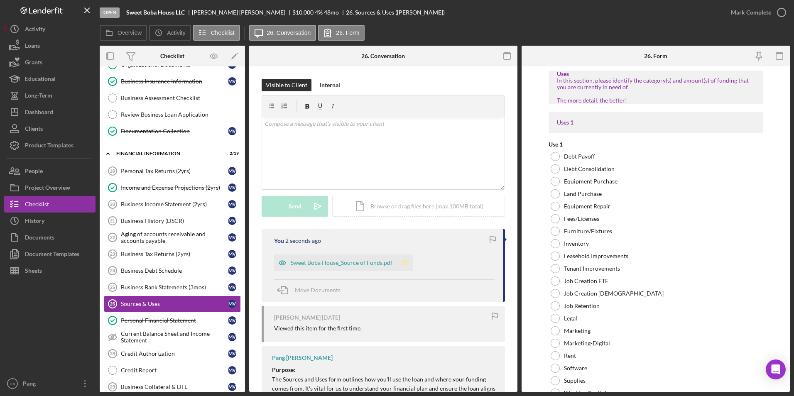
click at [403, 265] on polygon "button" at bounding box center [405, 262] width 7 height 7
click at [176, 273] on div "Business Debt Schedule" at bounding box center [174, 271] width 107 height 7
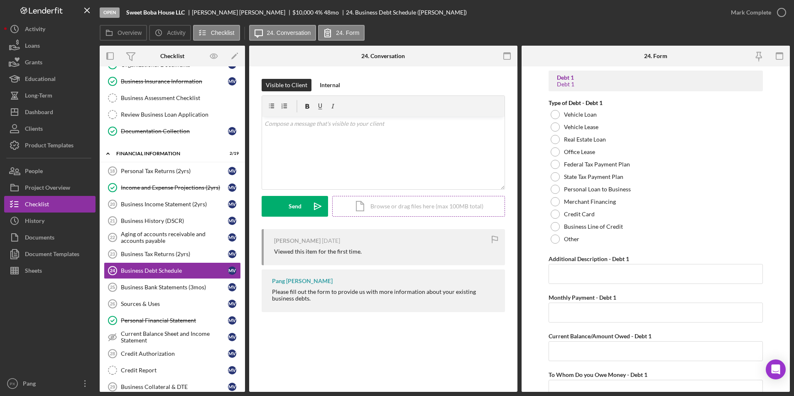
click at [380, 213] on div "Icon/Document Browse or drag files here (max 100MB total) Tap to choose files o…" at bounding box center [418, 206] width 173 height 21
click at [298, 203] on div "Upload" at bounding box center [295, 206] width 19 height 21
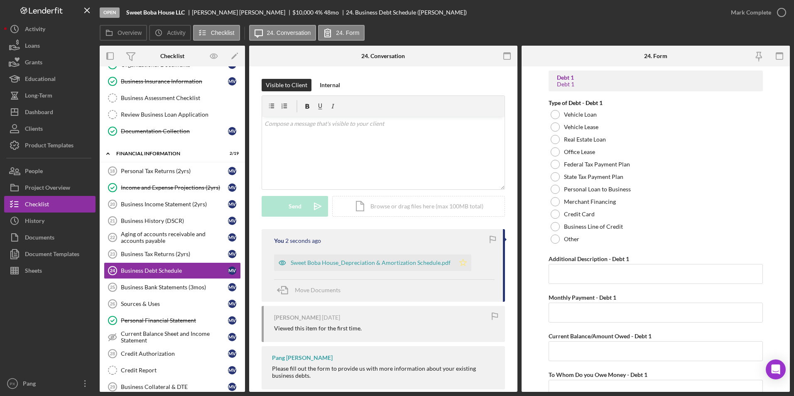
click at [460, 264] on icon "Icon/Star" at bounding box center [463, 263] width 17 height 17
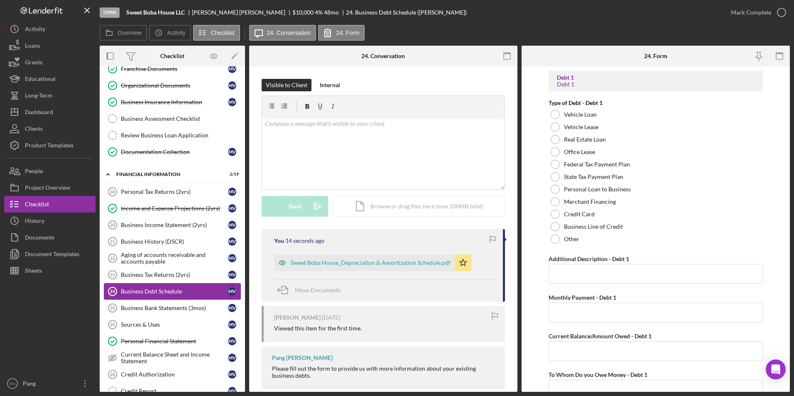
scroll to position [208, 0]
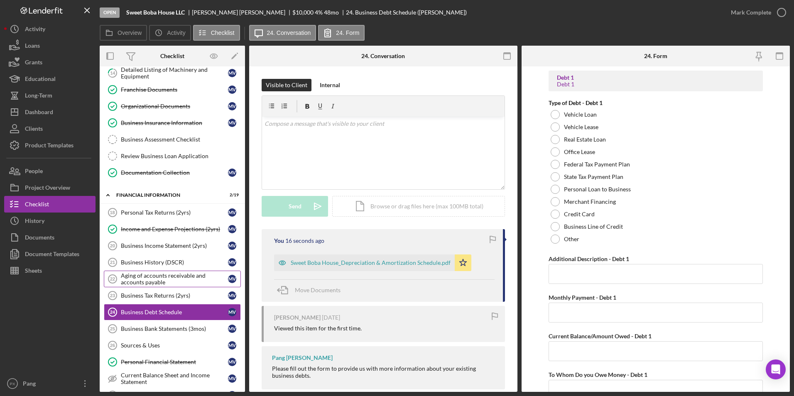
click at [162, 274] on div "Aging of accounts receivable and accounts payable" at bounding box center [174, 279] width 107 height 13
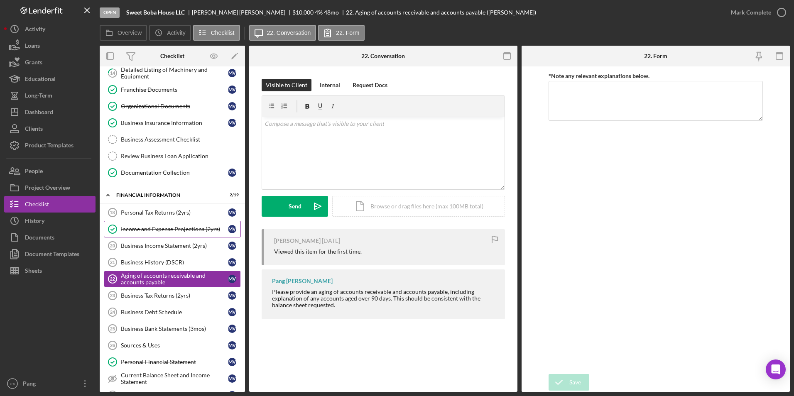
click at [166, 234] on link "Income and Expense Projections (2yrs) Income and Expense Projections (2yrs) M V" at bounding box center [172, 229] width 137 height 17
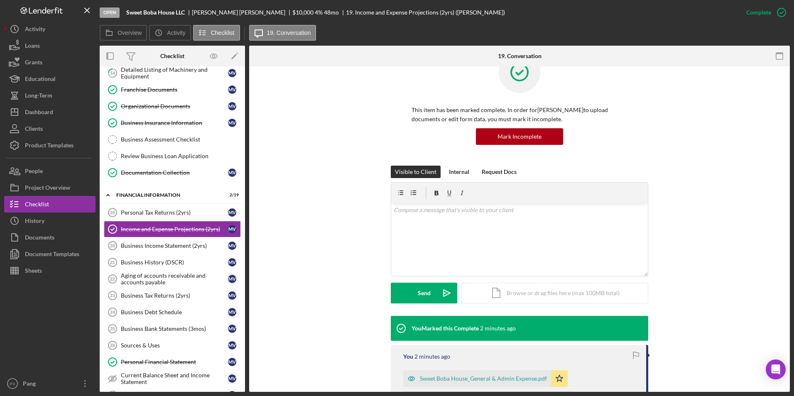
scroll to position [42, 0]
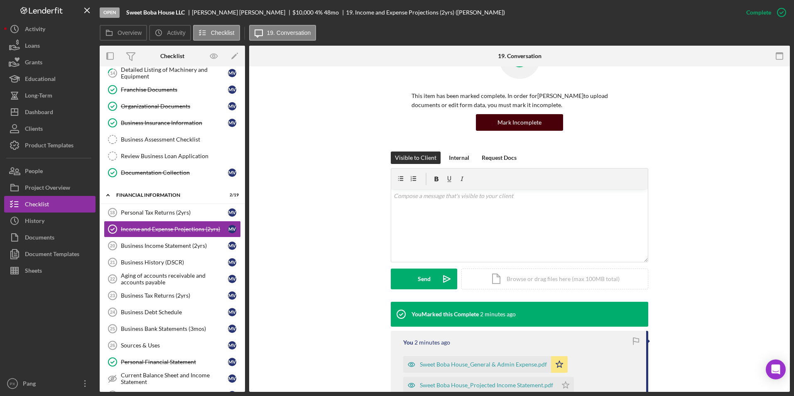
click at [531, 120] on div "Mark Incomplete" at bounding box center [520, 122] width 44 height 17
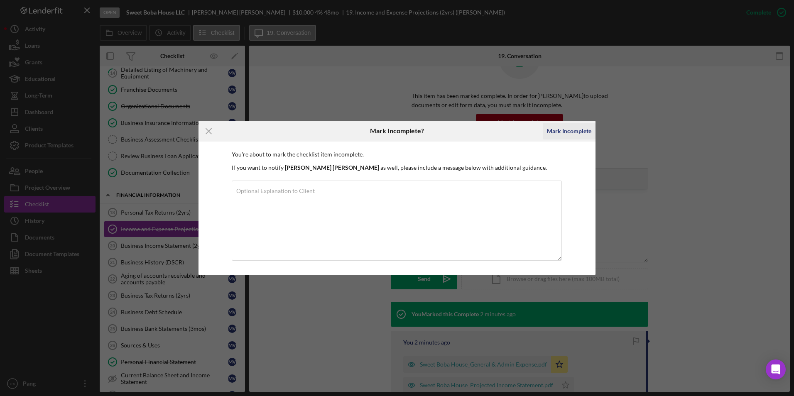
click at [565, 128] on div "Mark Incomplete" at bounding box center [569, 131] width 44 height 17
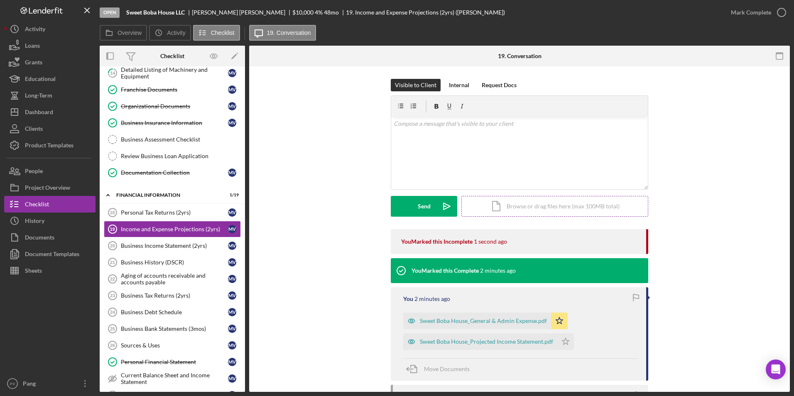
click at [539, 204] on div "Icon/Document Browse or drag files here (max 100MB total) Tap to choose files o…" at bounding box center [555, 206] width 187 height 21
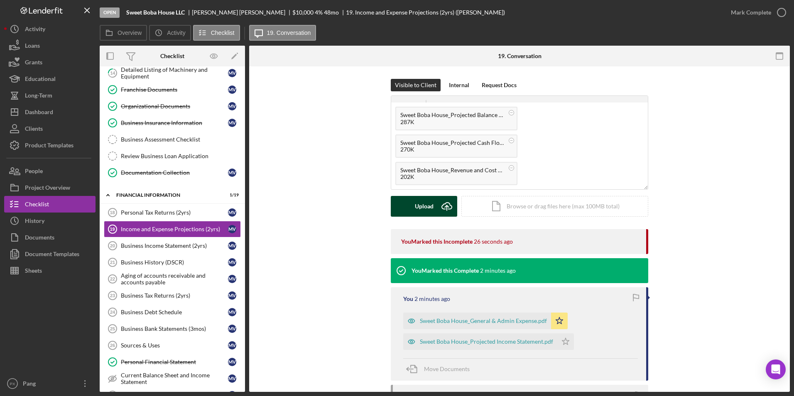
click at [425, 202] on div "Upload" at bounding box center [424, 206] width 19 height 21
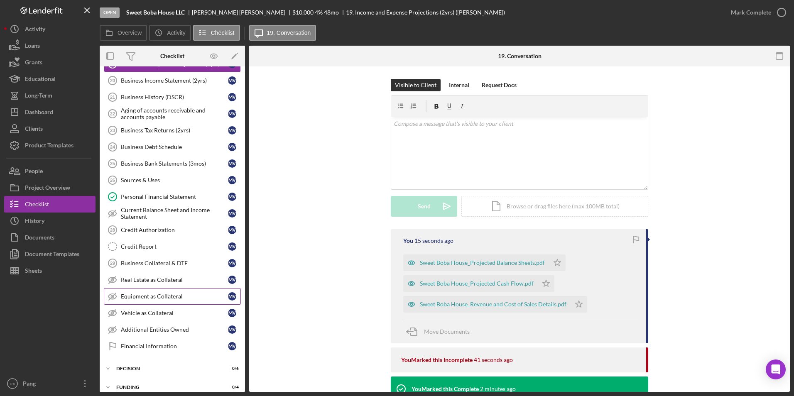
scroll to position [374, 0]
click at [781, 12] on icon "button" at bounding box center [782, 12] width 21 height 21
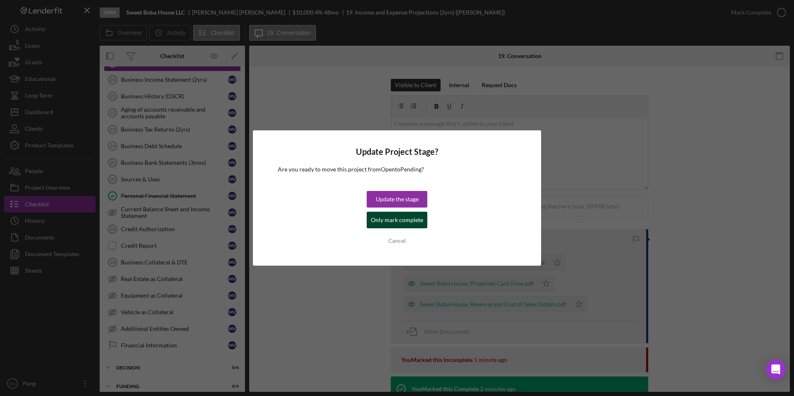
click at [396, 221] on div "Only mark complete" at bounding box center [397, 220] width 52 height 17
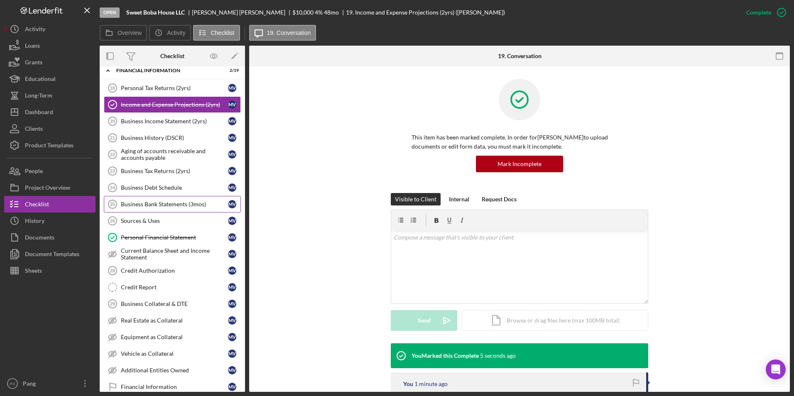
scroll to position [291, 0]
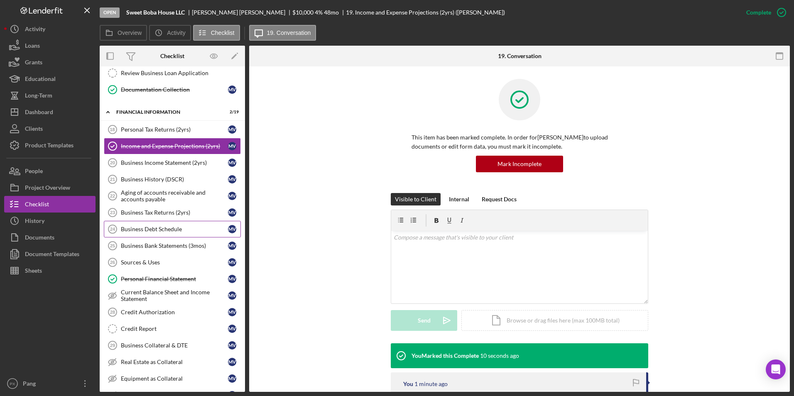
click at [172, 232] on div "Business Debt Schedule" at bounding box center [174, 229] width 107 height 7
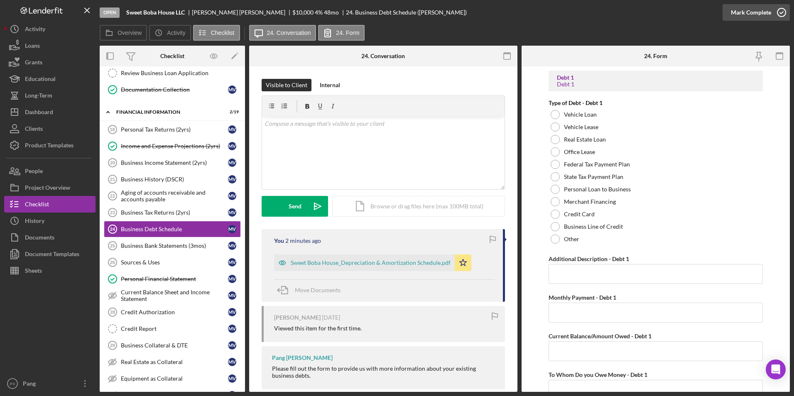
click at [773, 12] on icon "button" at bounding box center [782, 12] width 21 height 21
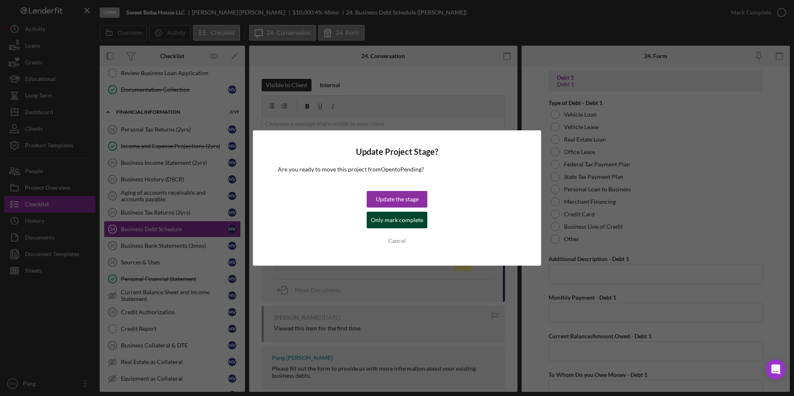
click at [396, 220] on div "Only mark complete" at bounding box center [397, 220] width 52 height 17
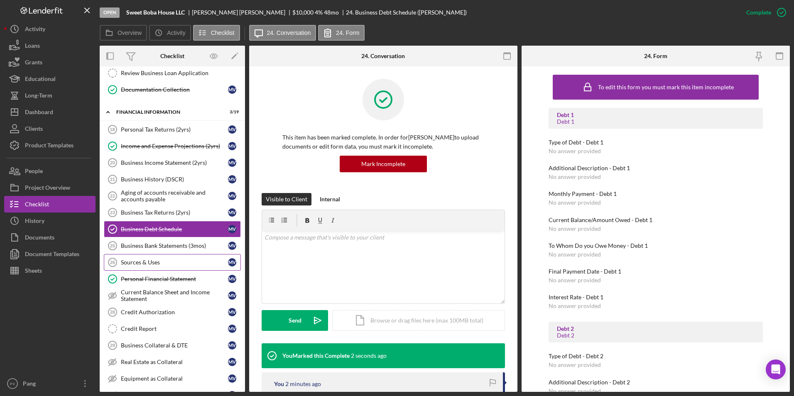
click at [167, 259] on div "Sources & Uses" at bounding box center [174, 262] width 107 height 7
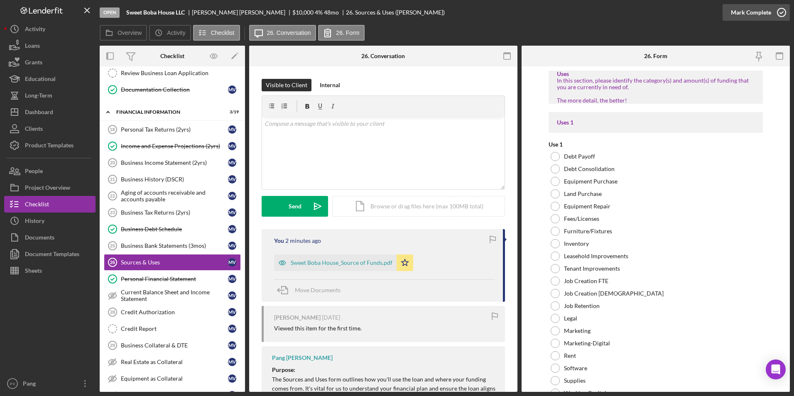
click at [782, 17] on icon "button" at bounding box center [782, 12] width 21 height 21
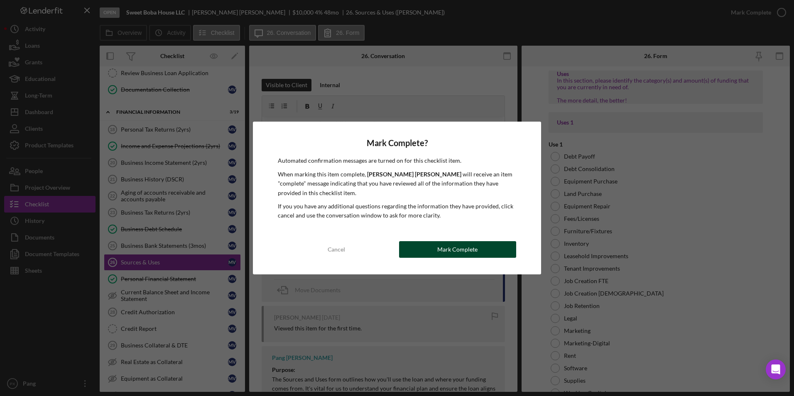
click at [467, 248] on div "Mark Complete" at bounding box center [458, 249] width 40 height 17
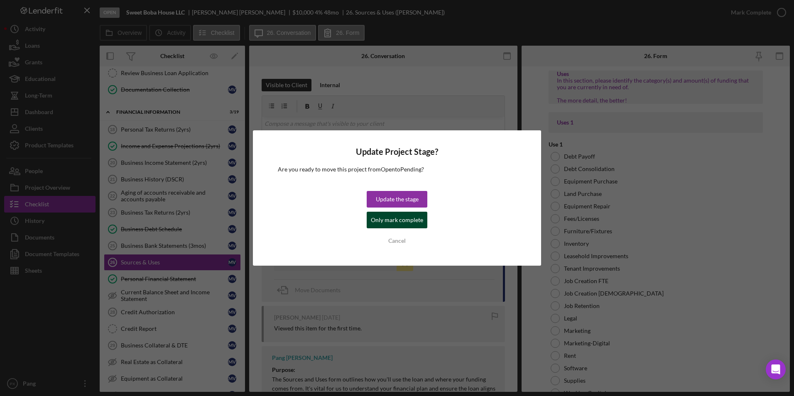
click at [394, 219] on div "Only mark complete" at bounding box center [397, 220] width 52 height 17
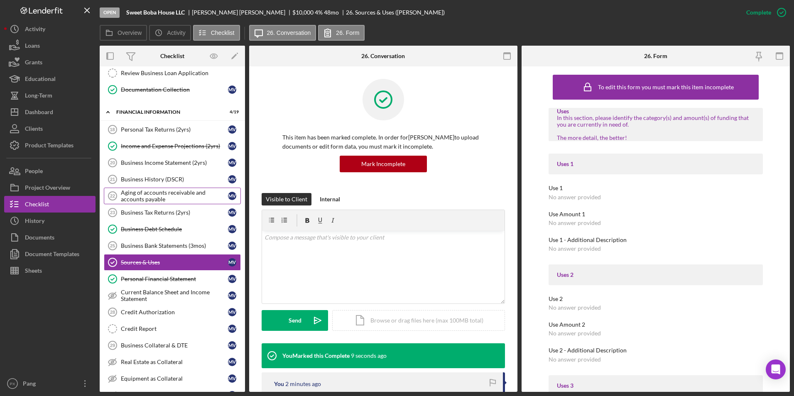
click at [171, 197] on div "Aging of accounts receivable and accounts payable" at bounding box center [174, 195] width 107 height 13
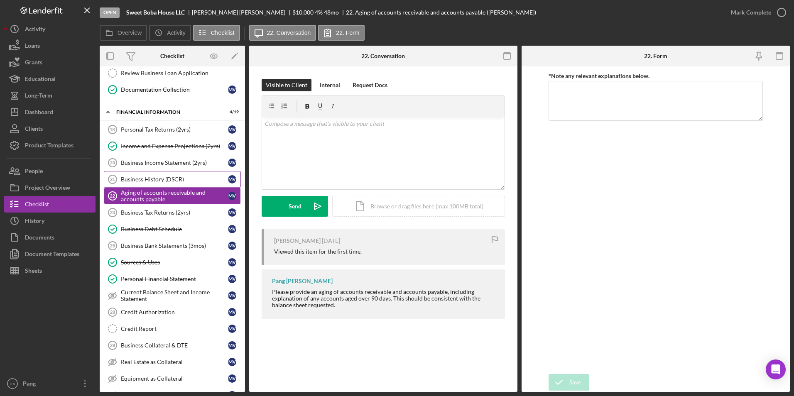
click at [155, 180] on div "Business History (DSCR)" at bounding box center [174, 179] width 107 height 7
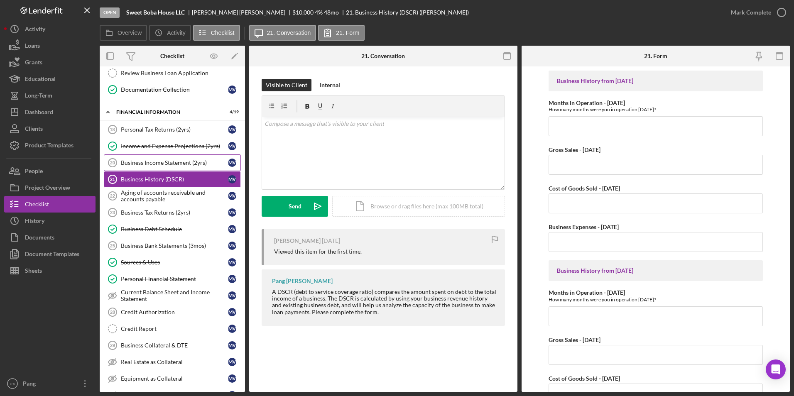
click at [160, 163] on div "Business Income Statement (2yrs)" at bounding box center [174, 163] width 107 height 7
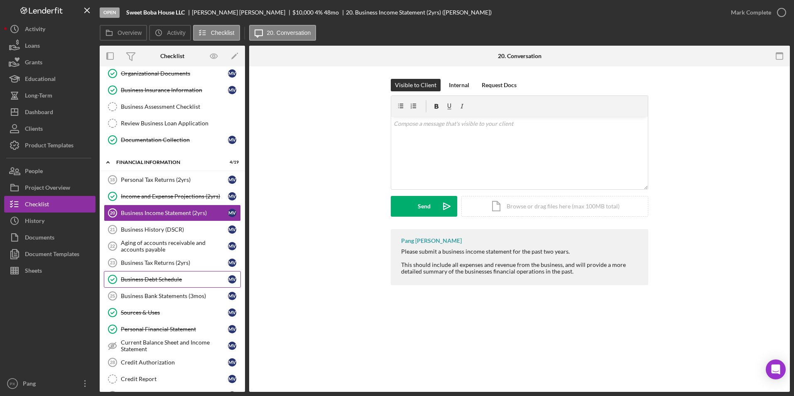
scroll to position [234, 0]
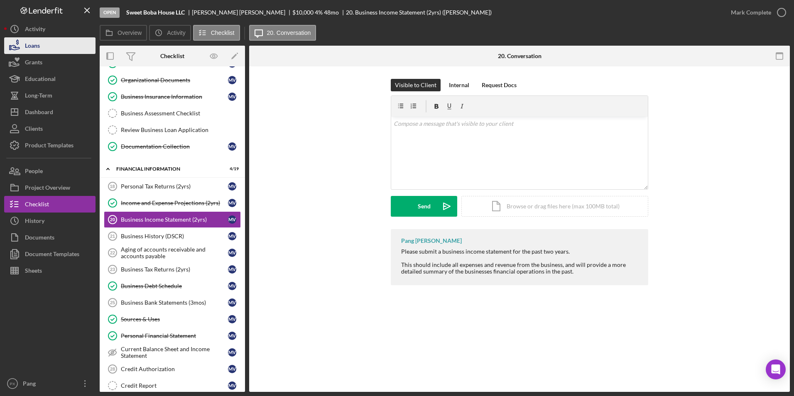
click at [39, 44] on div "Loans" at bounding box center [32, 46] width 15 height 19
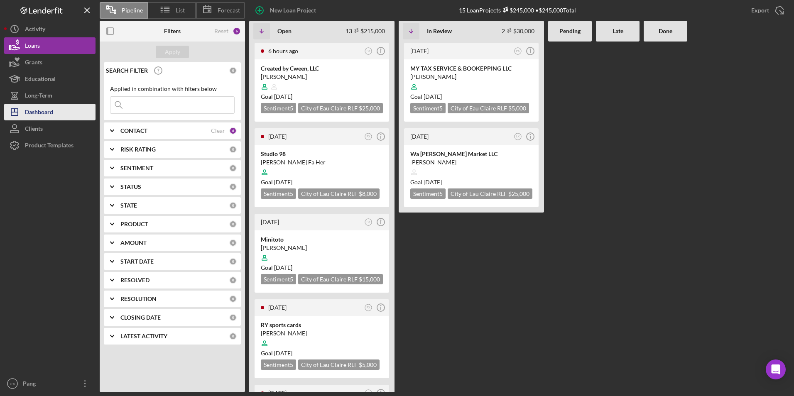
click at [39, 114] on div "Dashboard" at bounding box center [39, 113] width 28 height 19
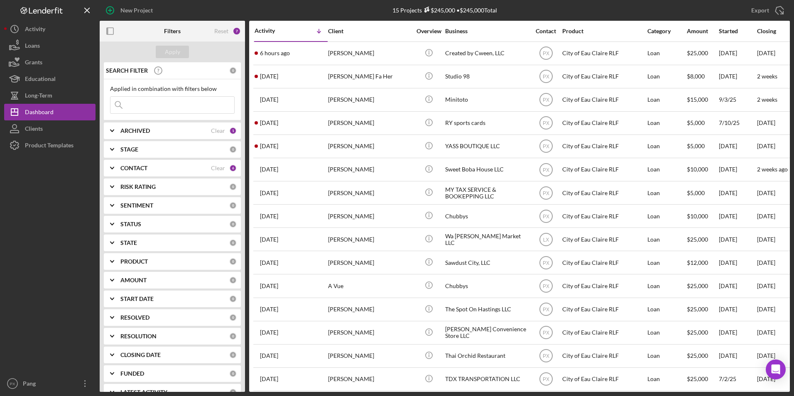
click at [160, 133] on div "ARCHIVED" at bounding box center [166, 131] width 91 height 7
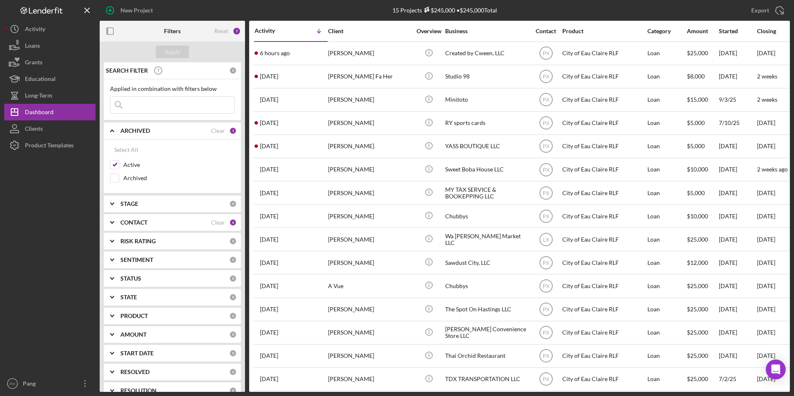
click at [170, 131] on div "ARCHIVED" at bounding box center [166, 131] width 91 height 7
